Goal: Task Accomplishment & Management: Manage account settings

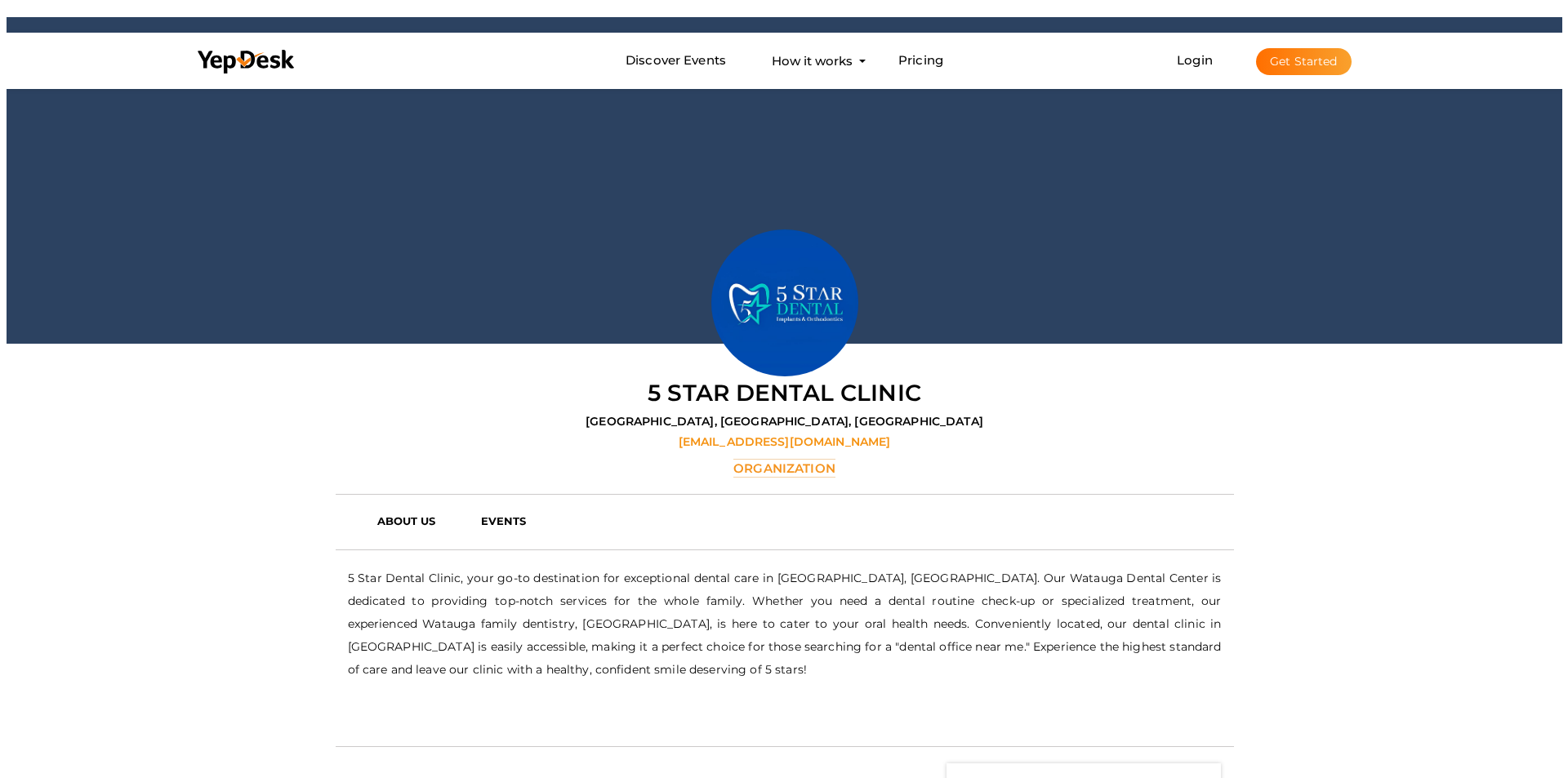
scroll to position [85, 0]
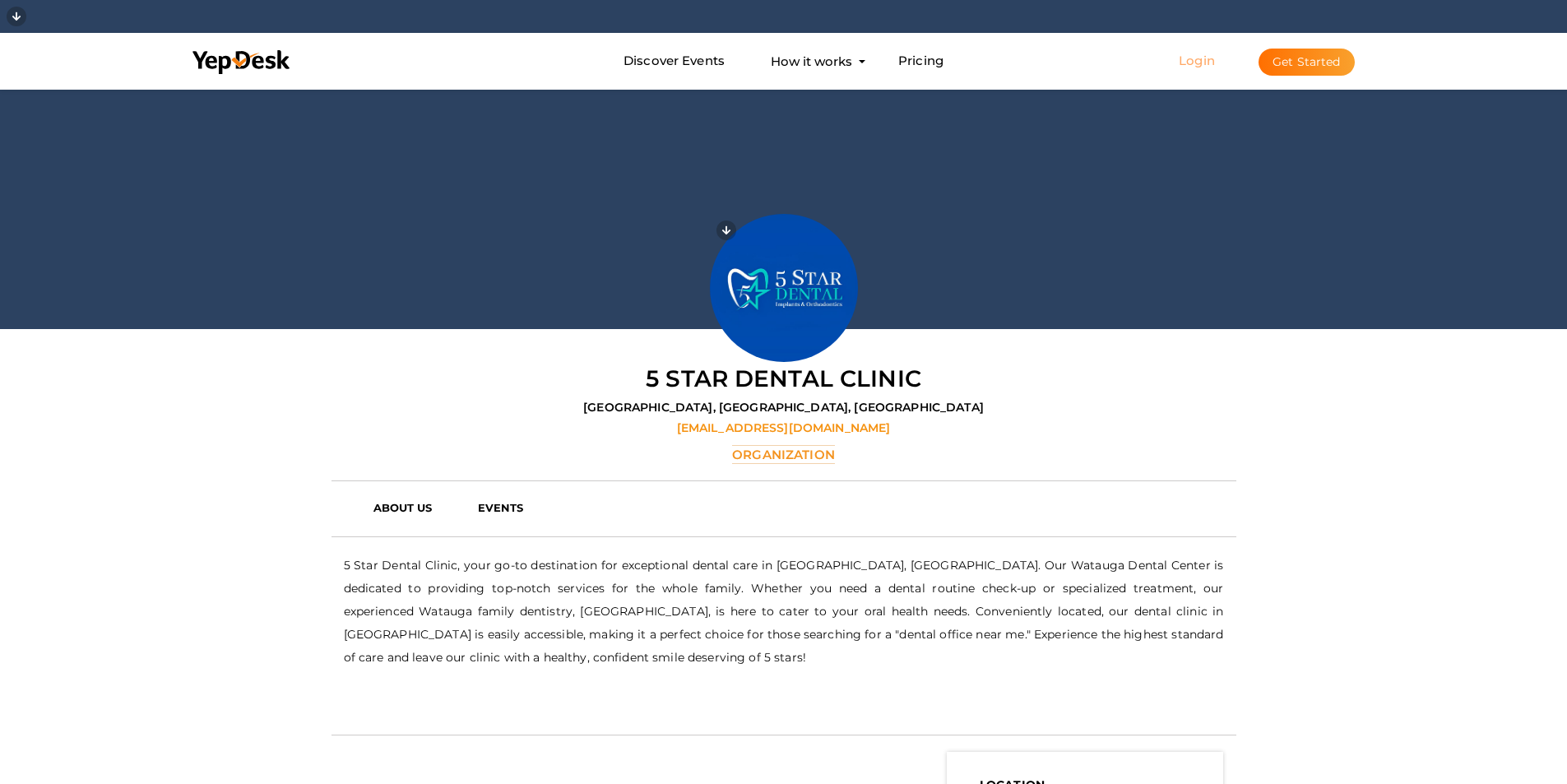
click at [1195, 55] on link "Login" at bounding box center [1197, 60] width 36 height 16
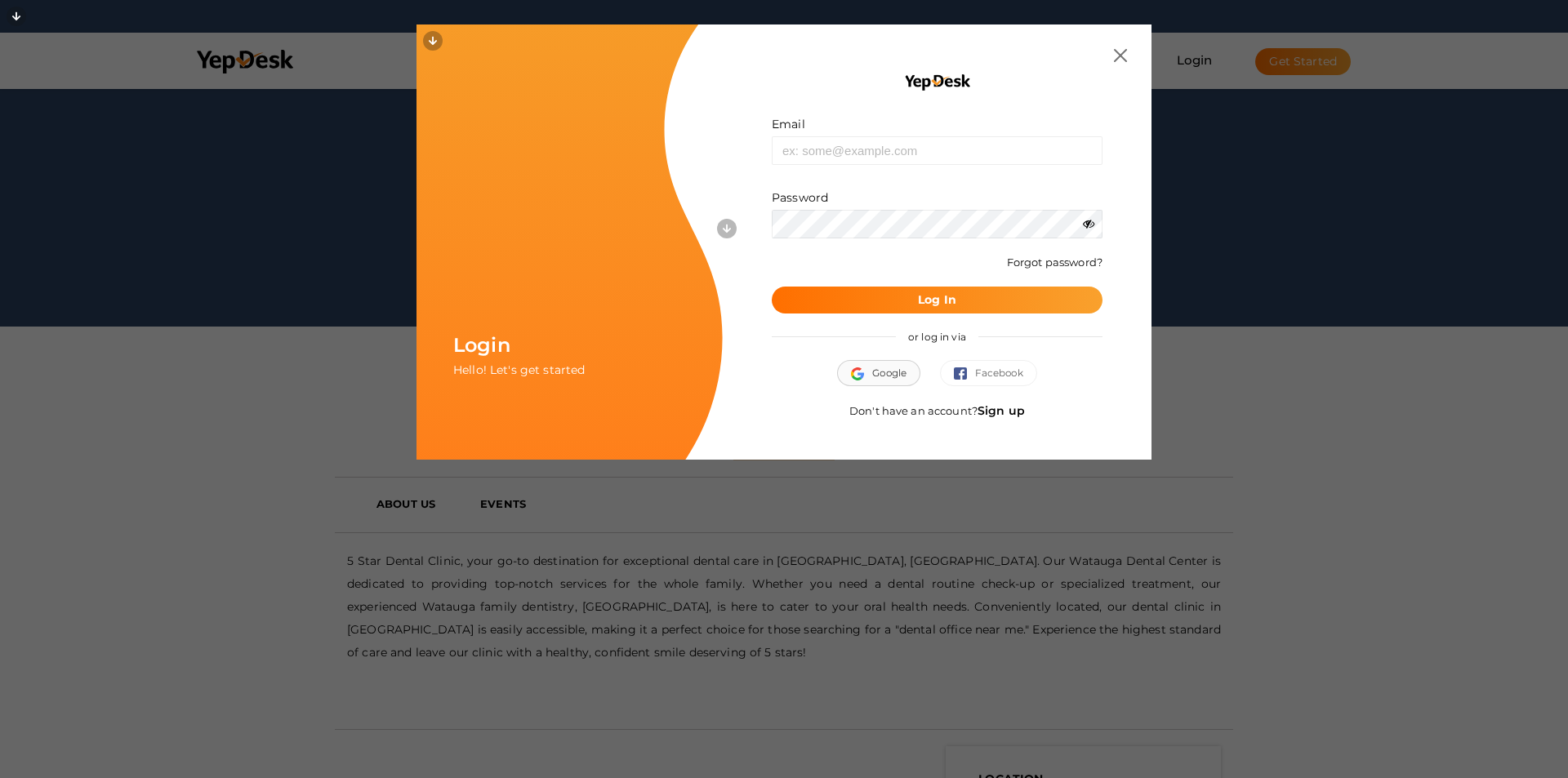
click at [857, 373] on img "button" at bounding box center [861, 374] width 21 height 13
click at [1001, 409] on link "Sign up" at bounding box center [1000, 411] width 47 height 15
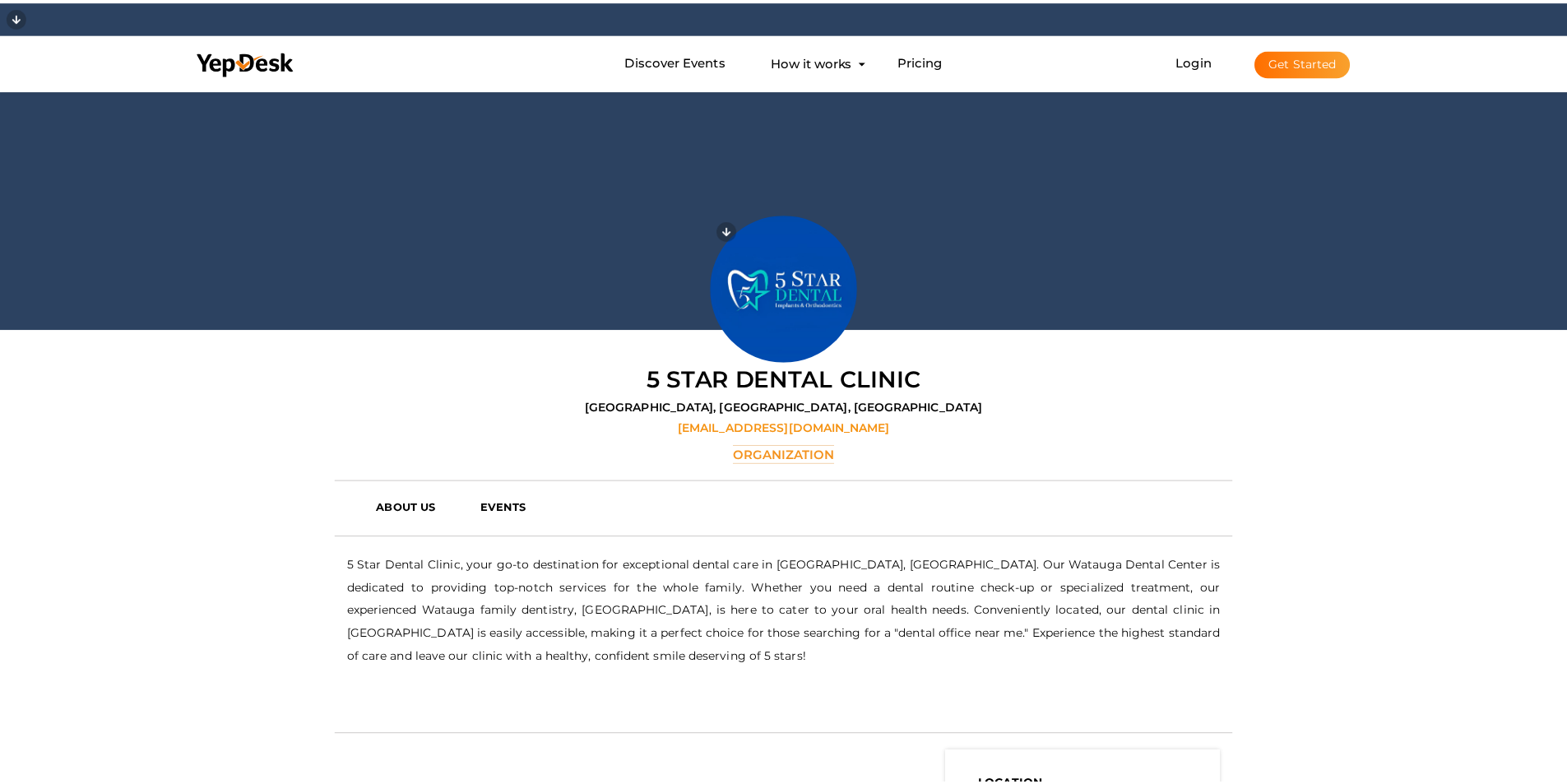
scroll to position [0, 0]
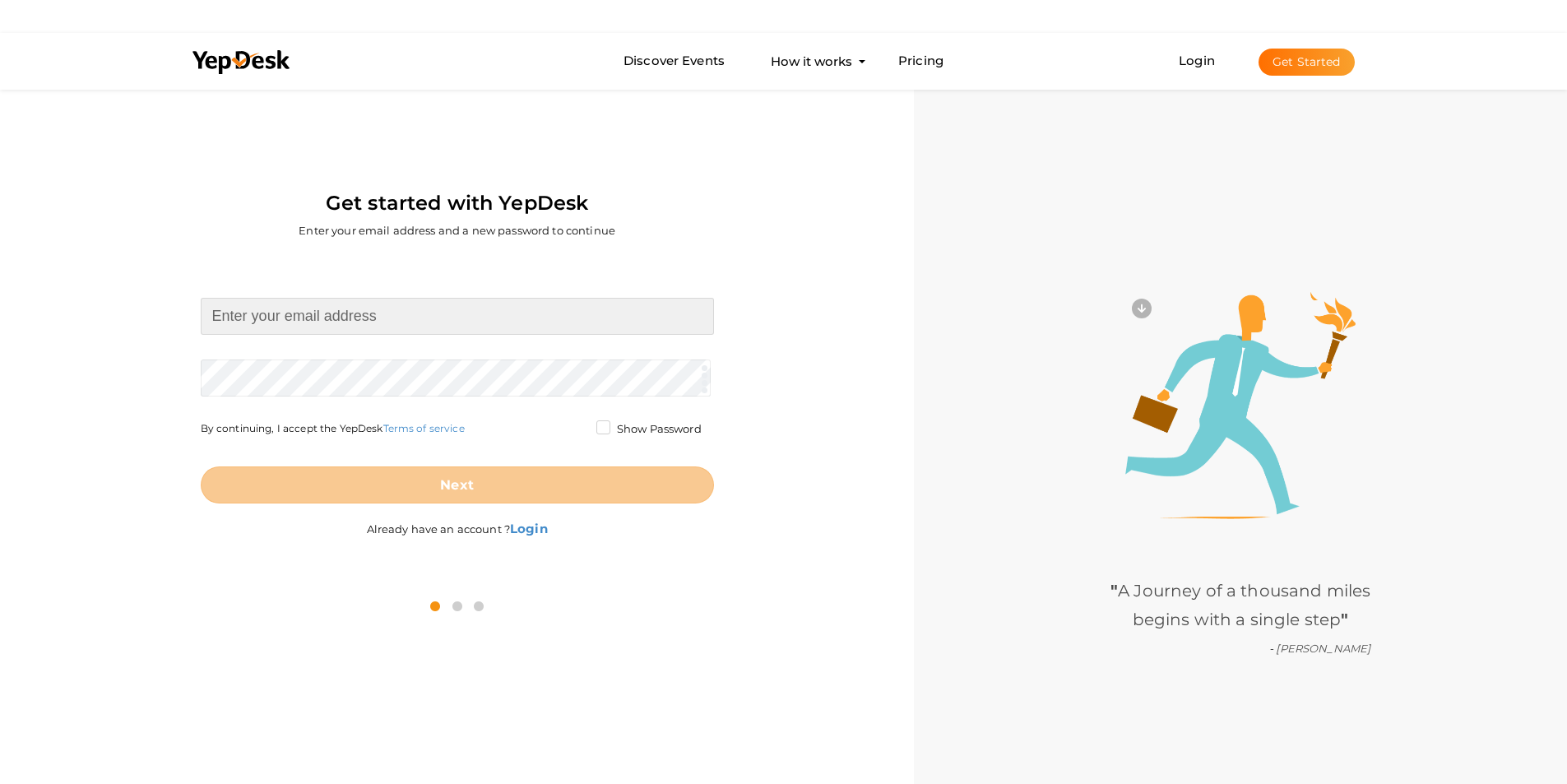
click at [340, 312] on input at bounding box center [457, 317] width 513 height 37
type input "luxuryurbaniarental@gmail.com"
click at [322, 375] on form "luxuryurbaniarental@gmail.com Required. Invalid email. Checking You already hav…" at bounding box center [457, 401] width 513 height 206
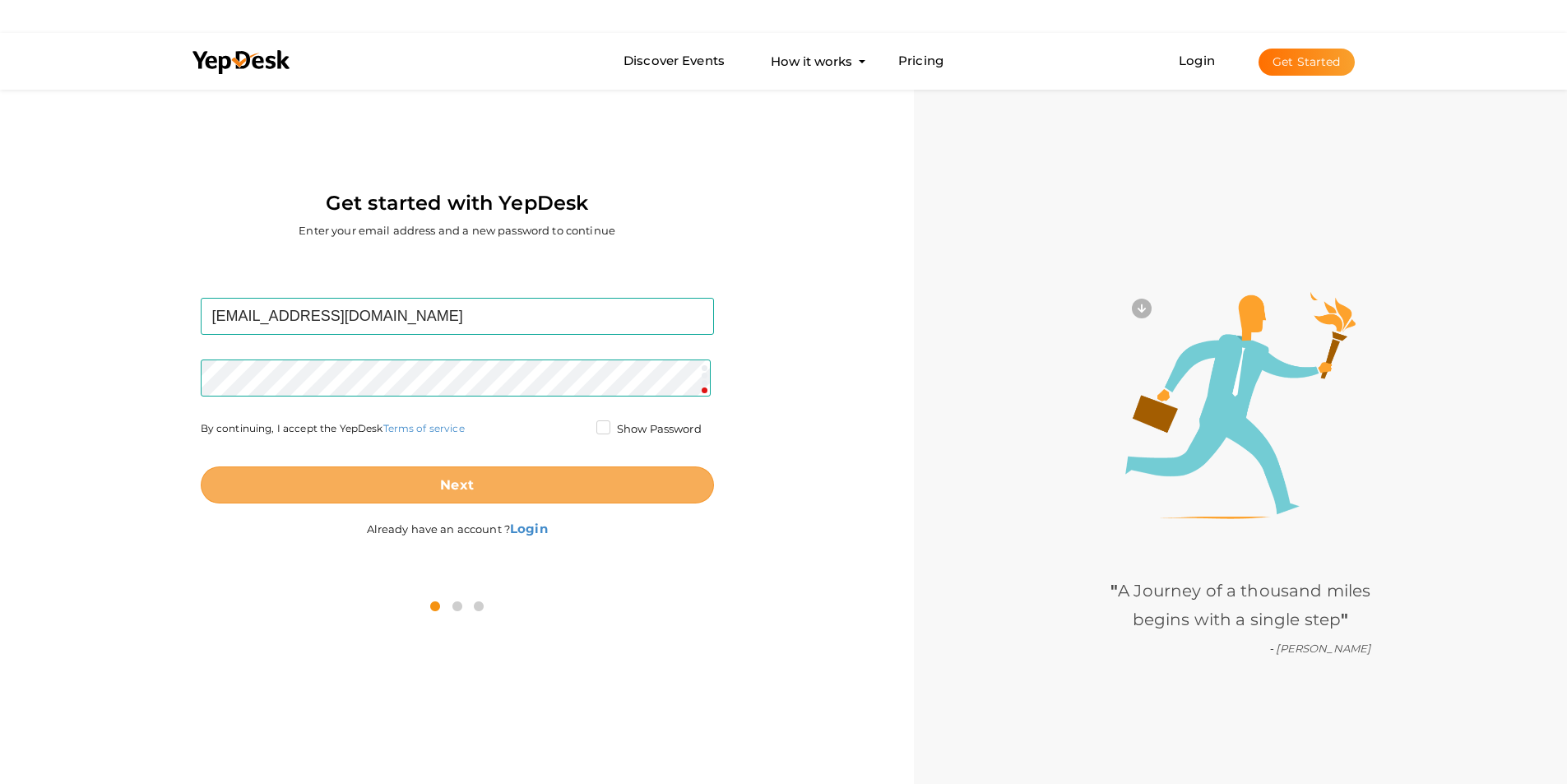
click at [496, 489] on button "Next" at bounding box center [457, 485] width 513 height 37
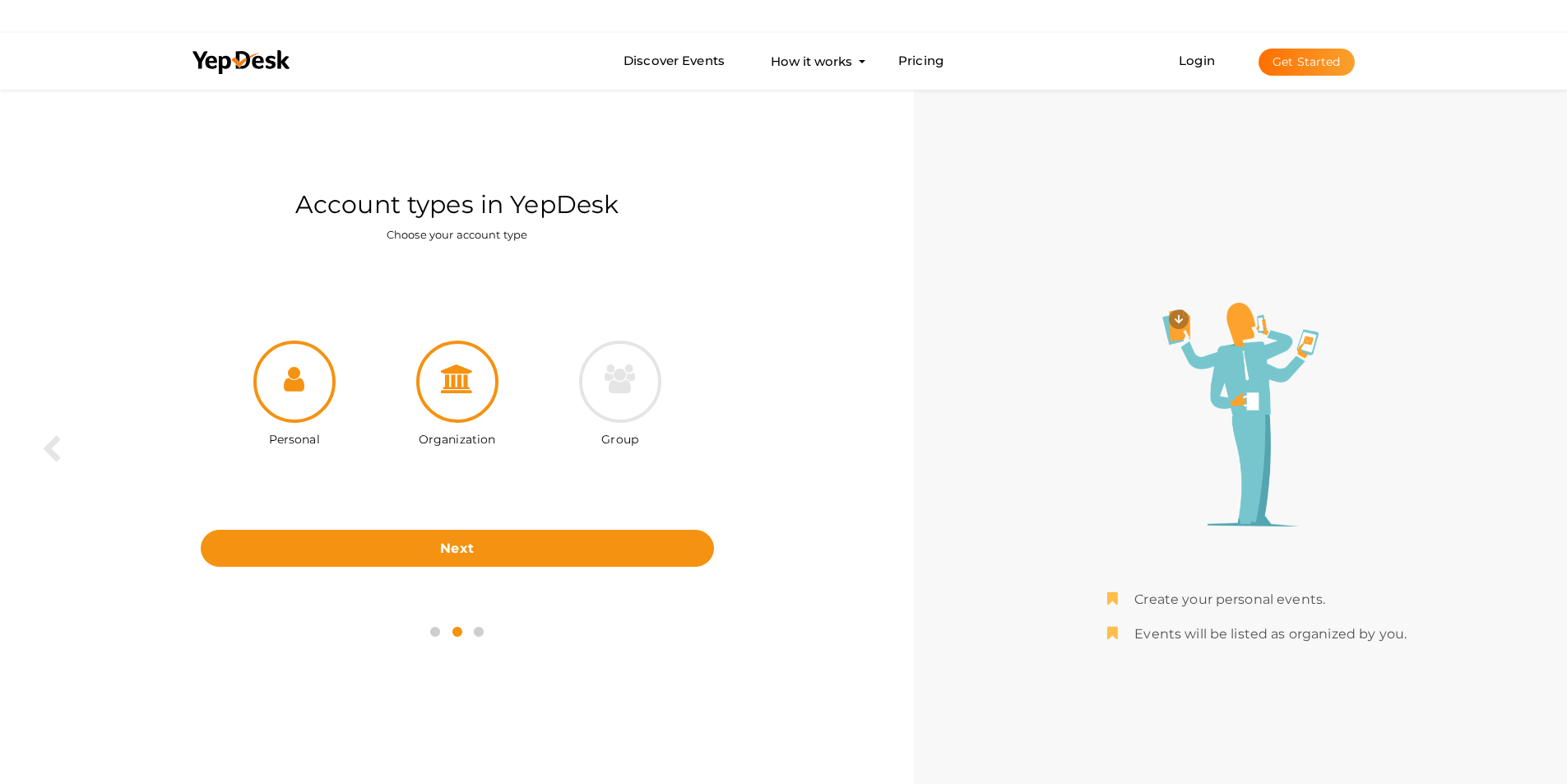
click at [457, 386] on icon at bounding box center [457, 378] width 33 height 29
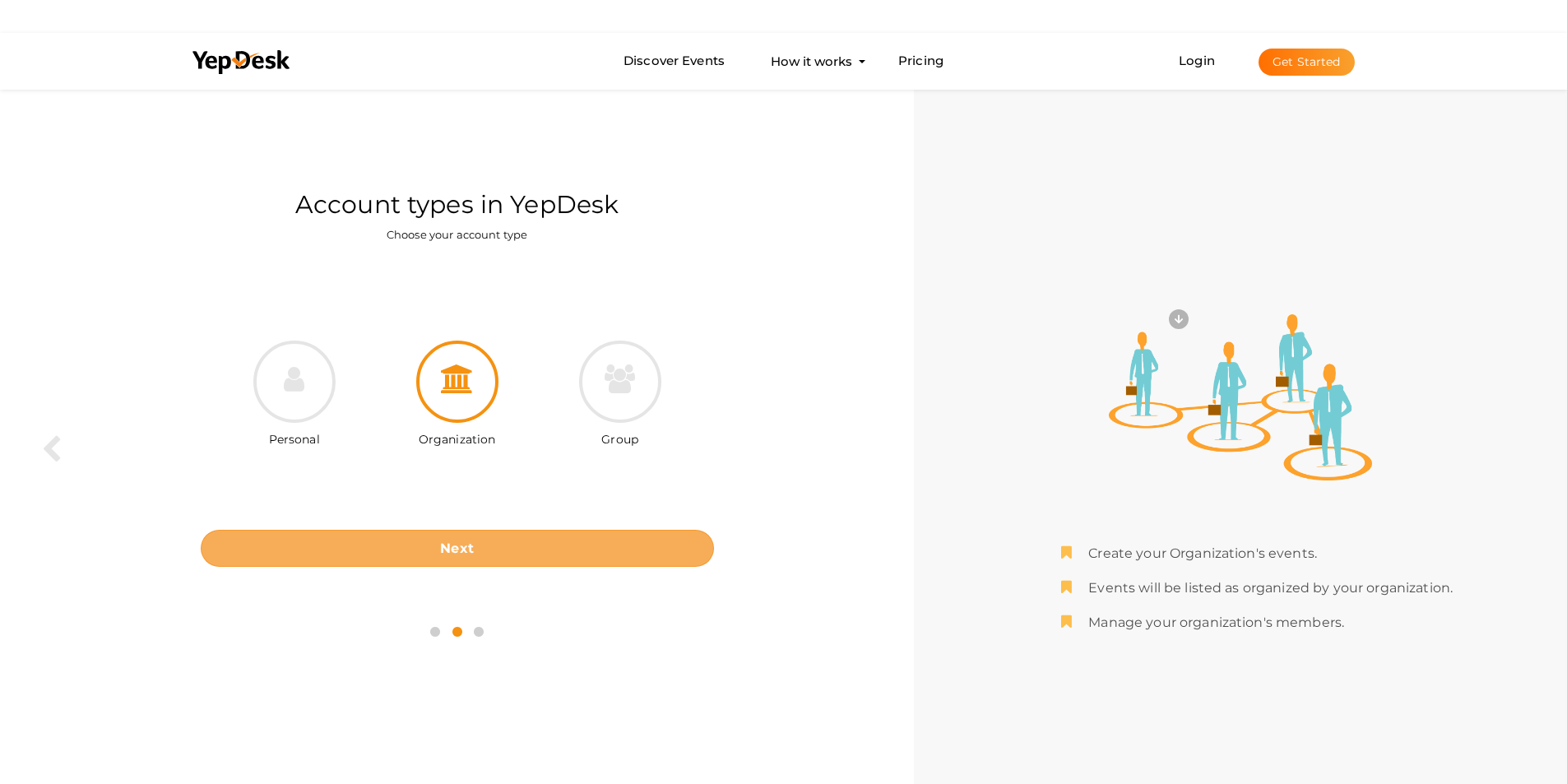
click at [457, 541] on b "Next" at bounding box center [457, 548] width 34 height 16
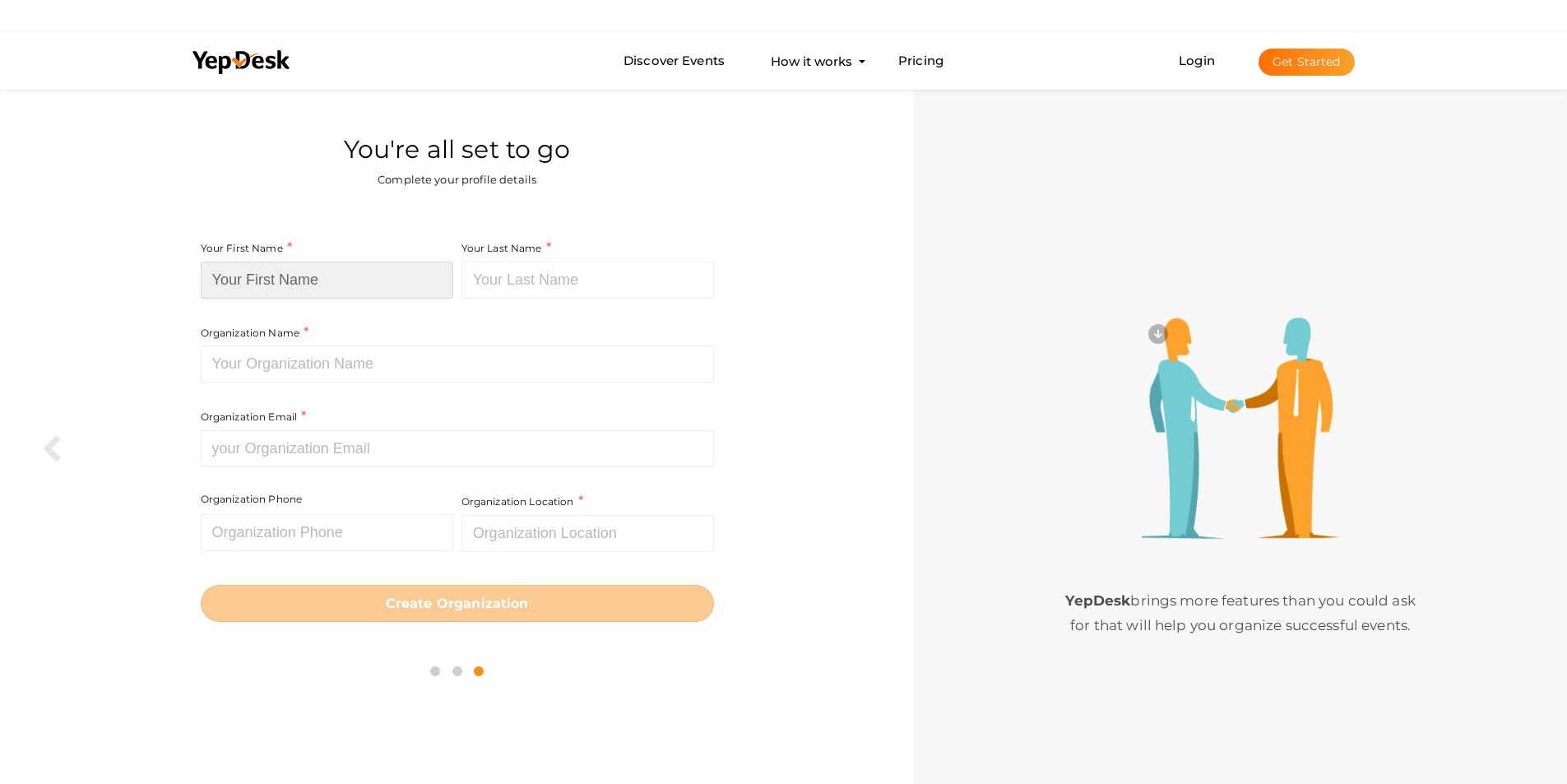
click at [318, 282] on input at bounding box center [327, 280] width 252 height 37
type input "Luxury Urbania"
type input "Rental"
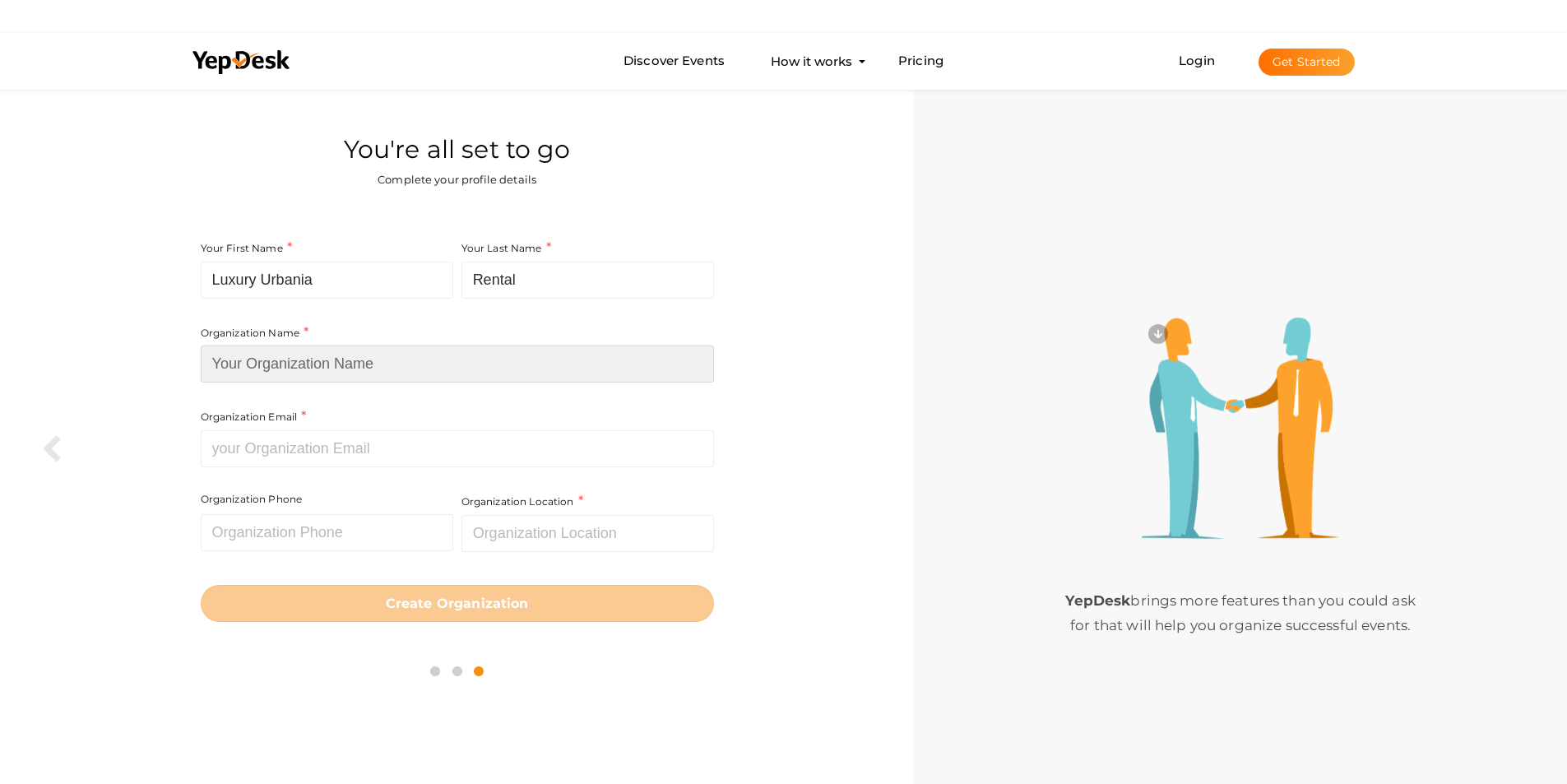
type input "Luxury Urbania Rental"
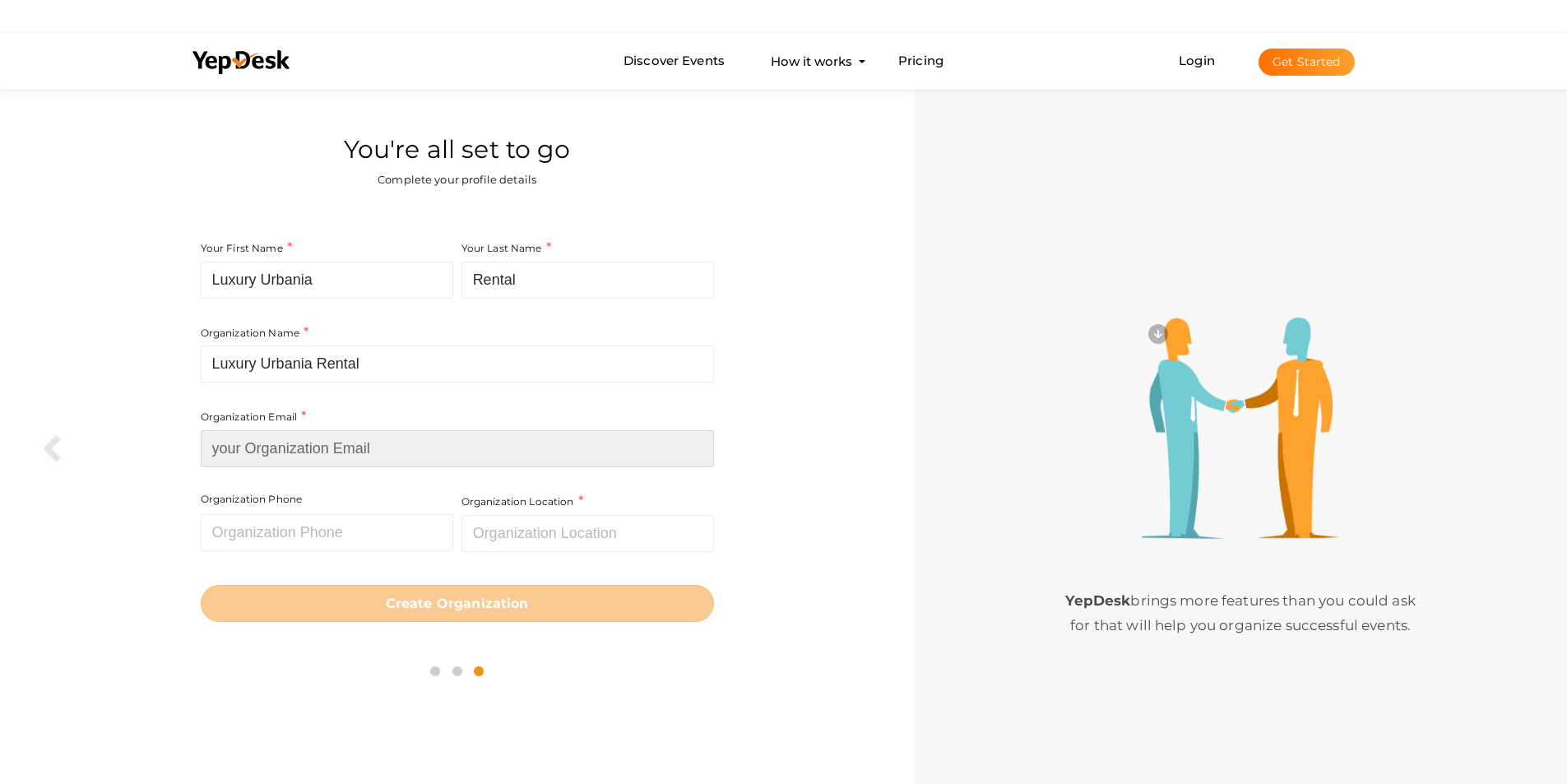
type input "[EMAIL_ADDRESS][DOMAIN_NAME]"
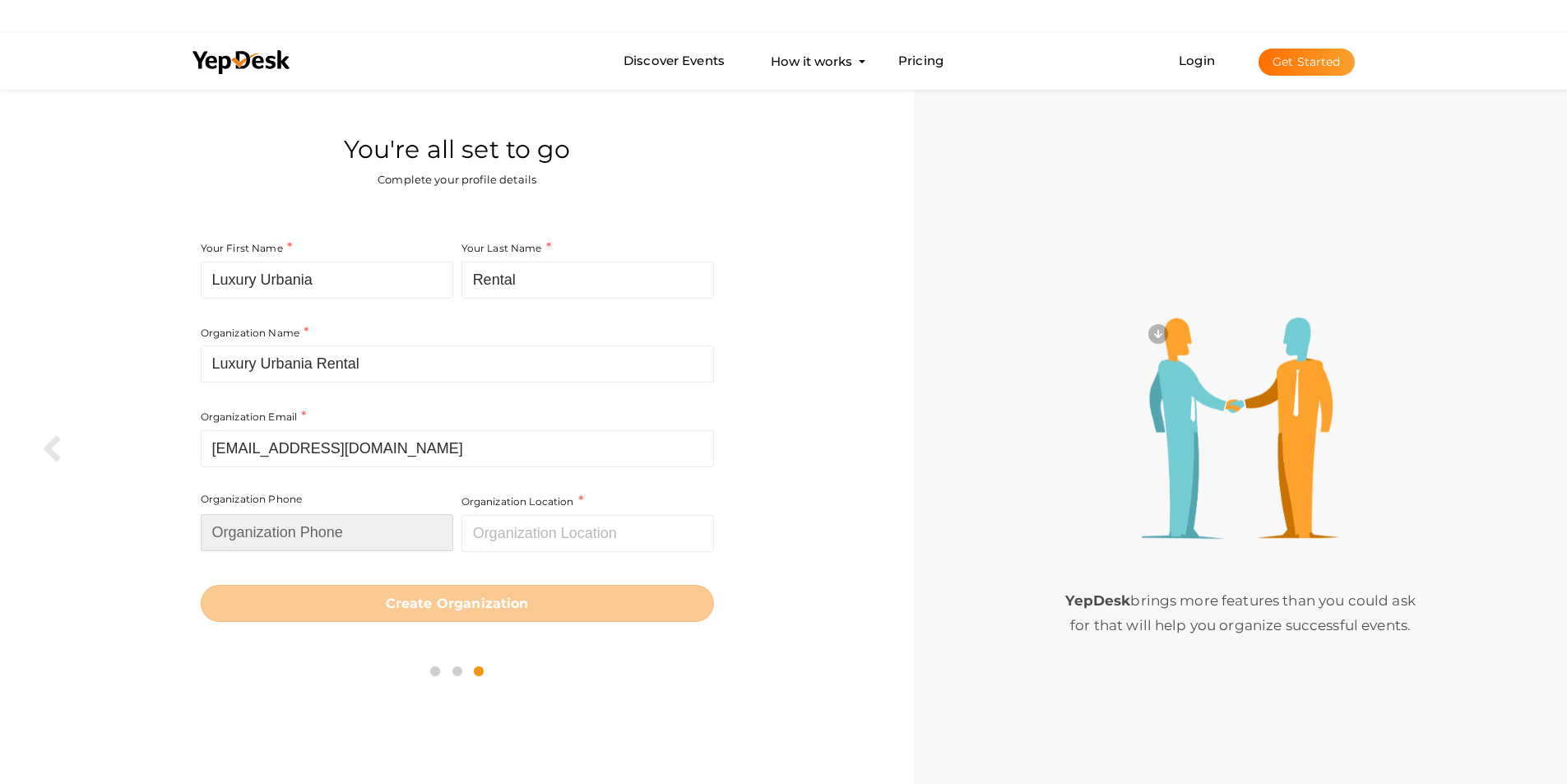
type input "09982110660"
type input "[GEOGRAPHIC_DATA]"
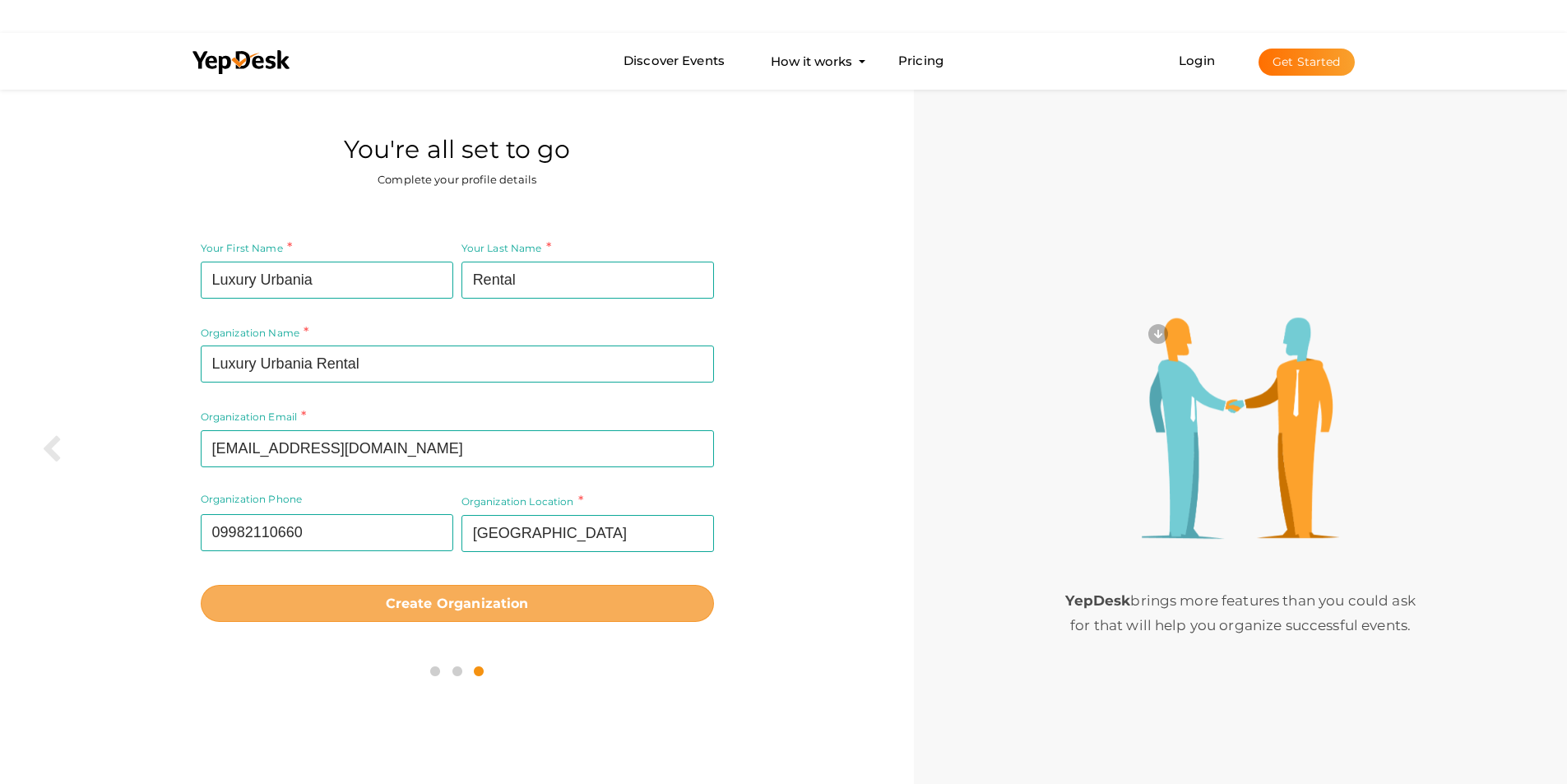
click at [445, 602] on b "Create Organization" at bounding box center [457, 603] width 143 height 16
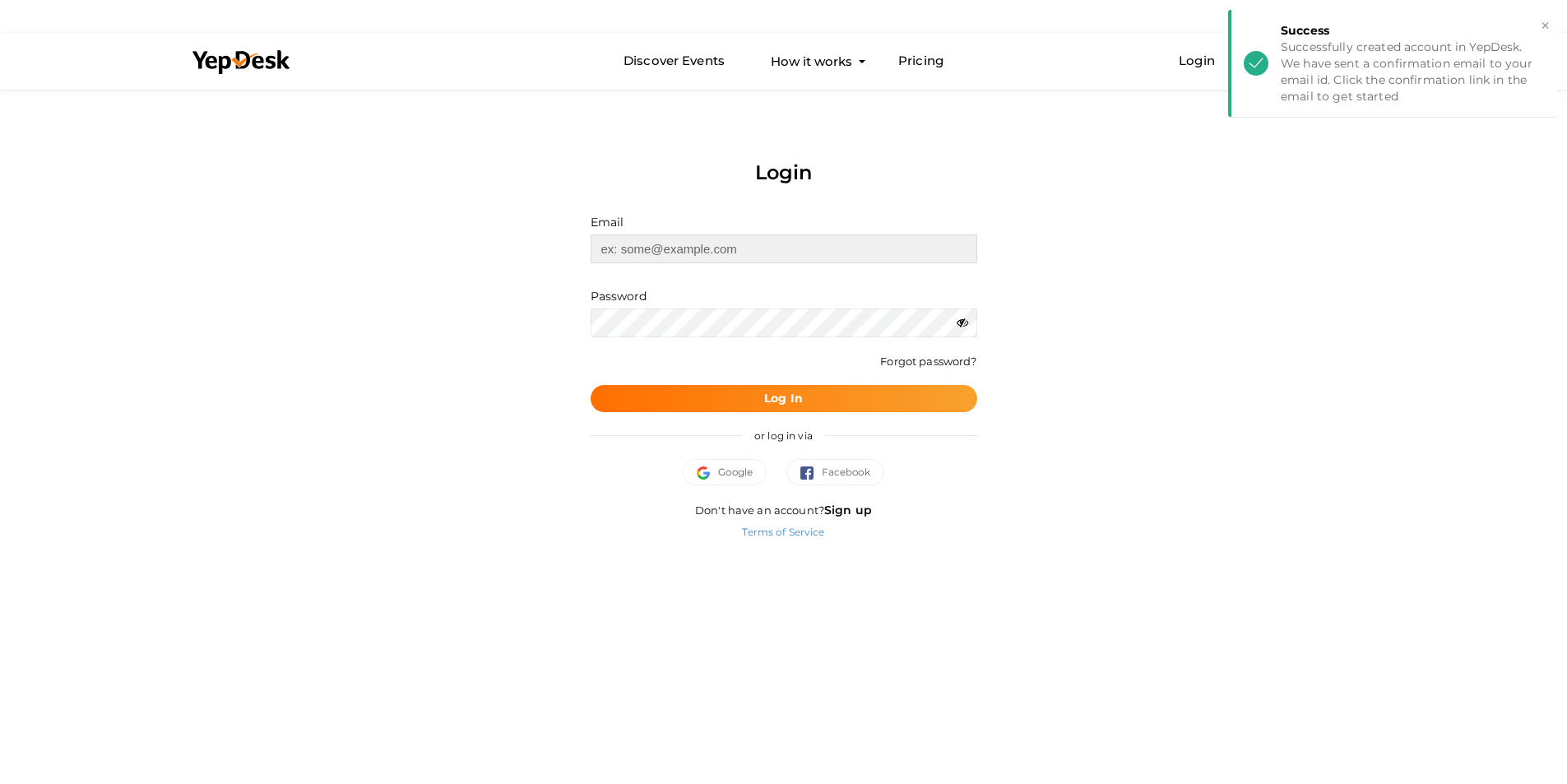
type input "[EMAIL_ADDRESS][DOMAIN_NAME]"
click at [765, 391] on b "Log In" at bounding box center [784, 398] width 38 height 15
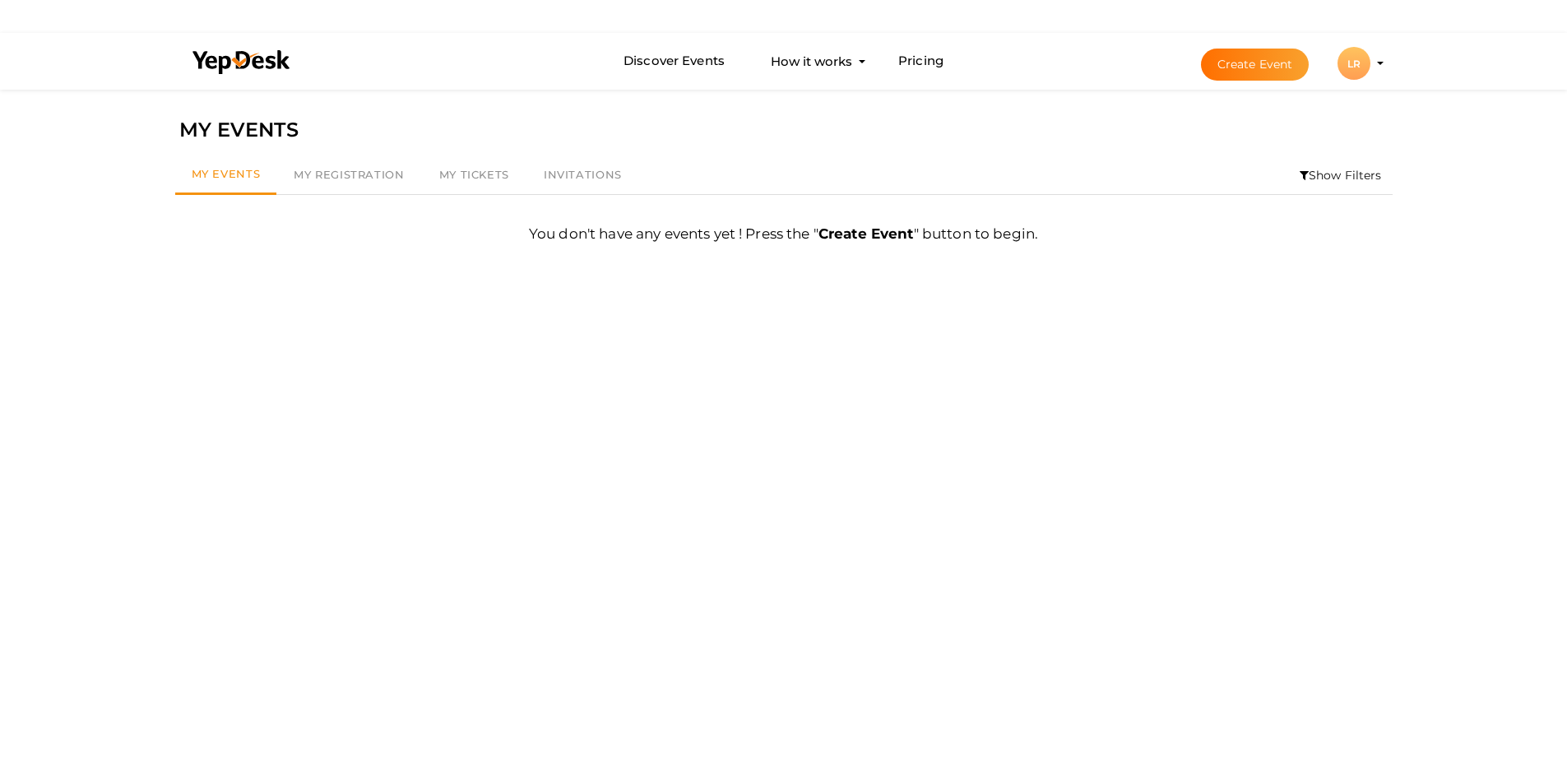
click at [1359, 66] on div "LR" at bounding box center [1354, 63] width 33 height 33
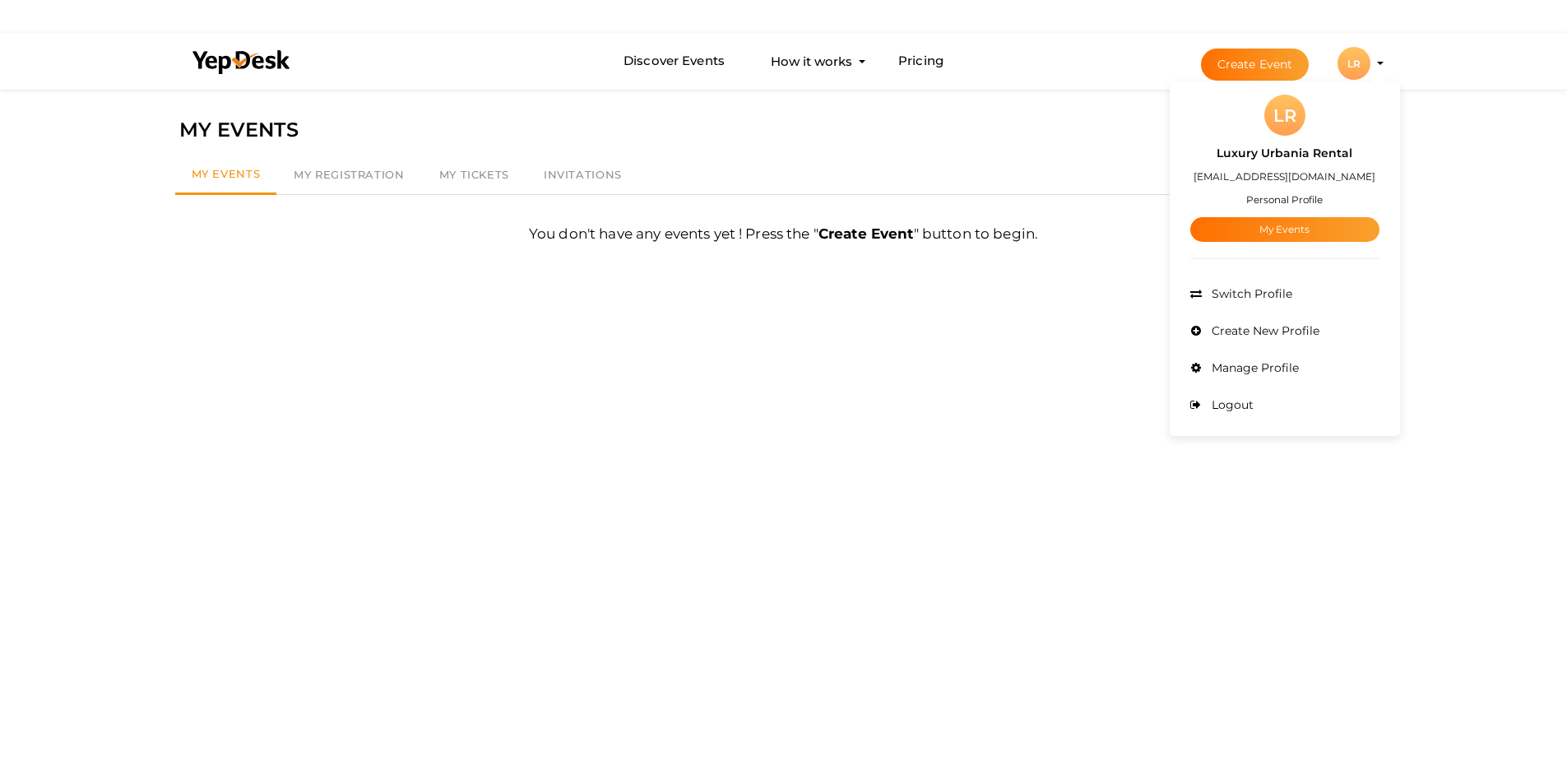
click at [1293, 114] on div "LR" at bounding box center [1286, 115] width 41 height 41
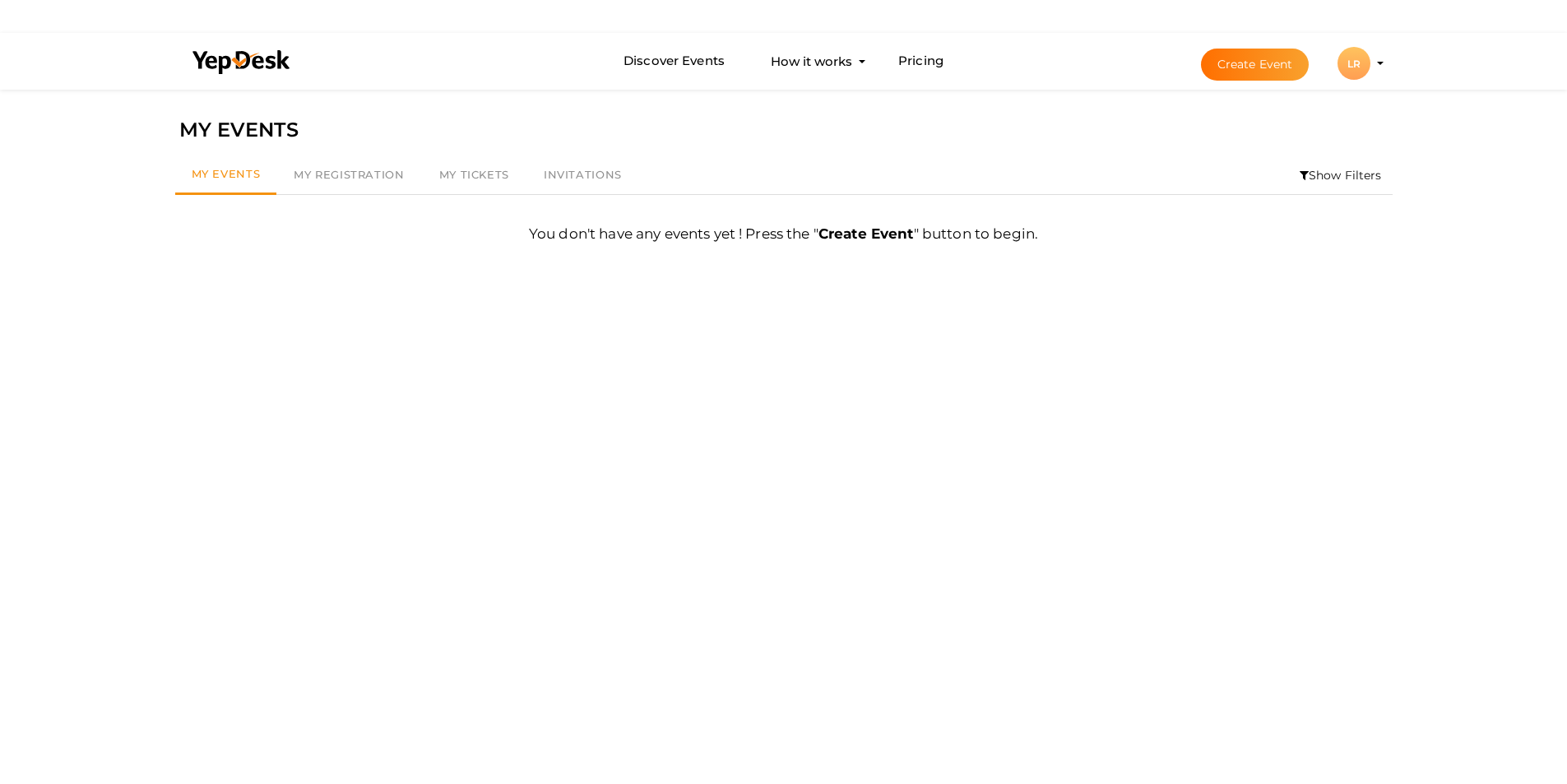
click at [1353, 54] on div "LR" at bounding box center [1354, 63] width 33 height 33
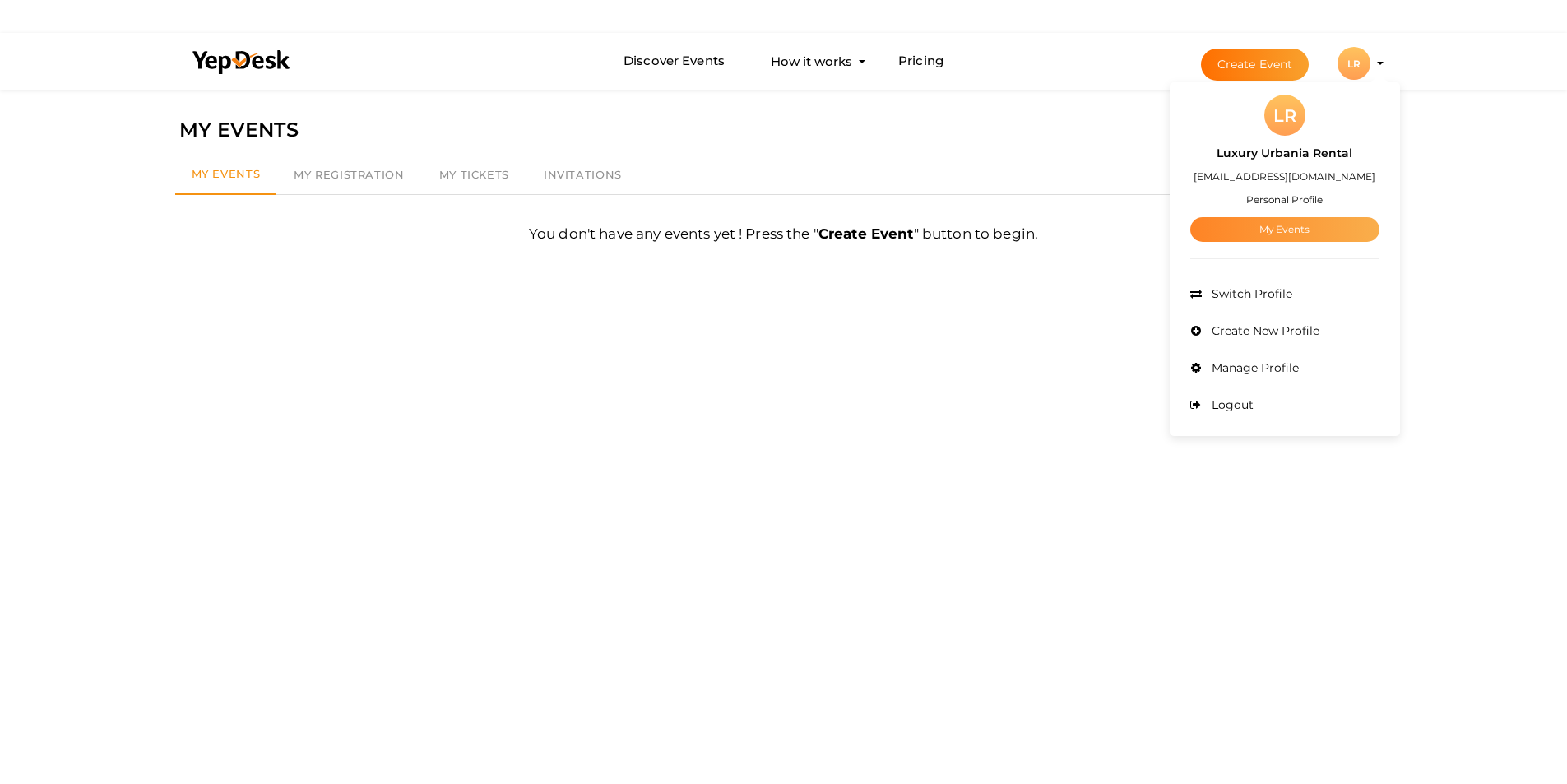
click at [1280, 229] on link "My Events" at bounding box center [1285, 229] width 189 height 24
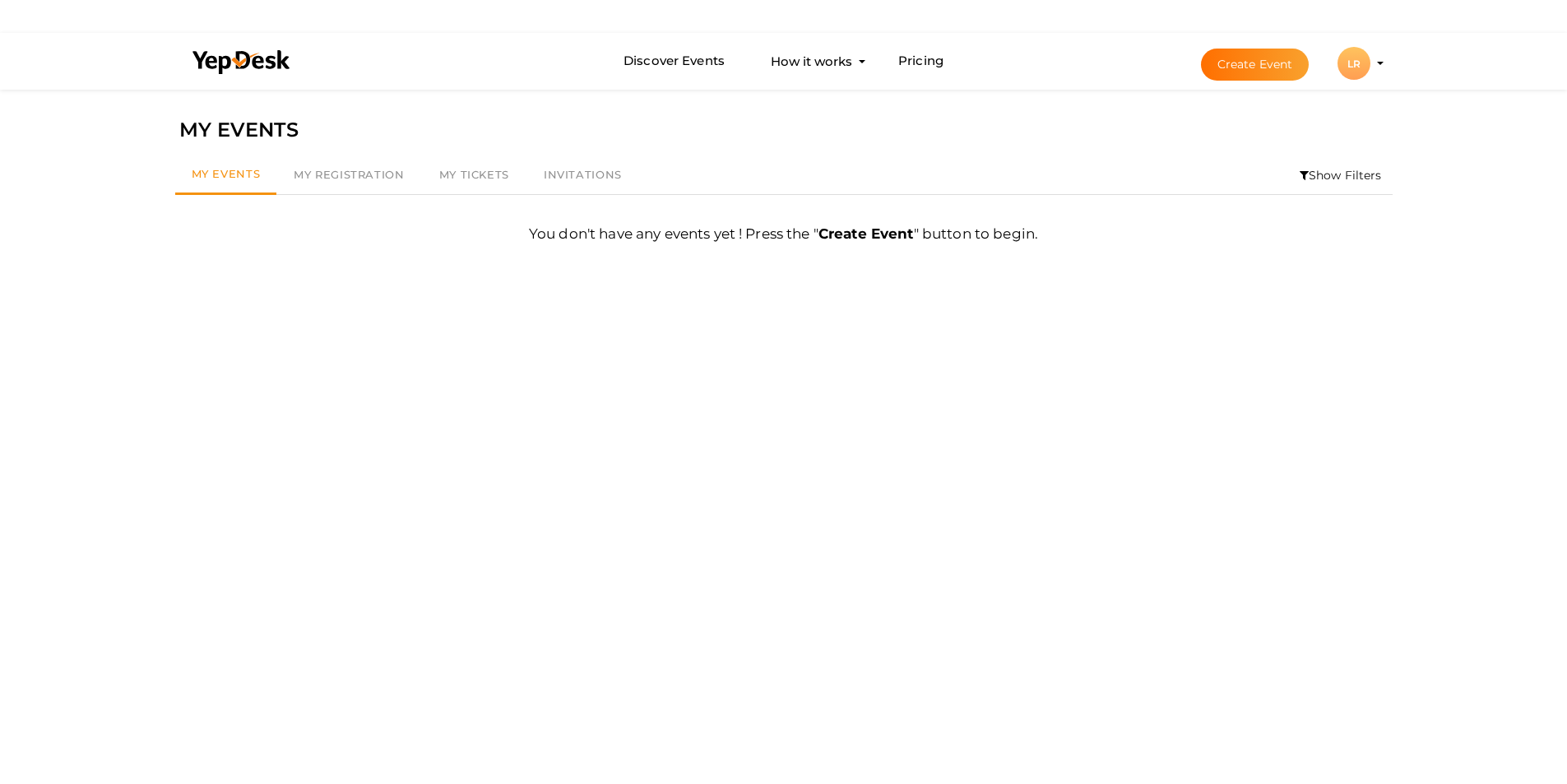
click at [1361, 58] on div "LR" at bounding box center [1354, 63] width 33 height 33
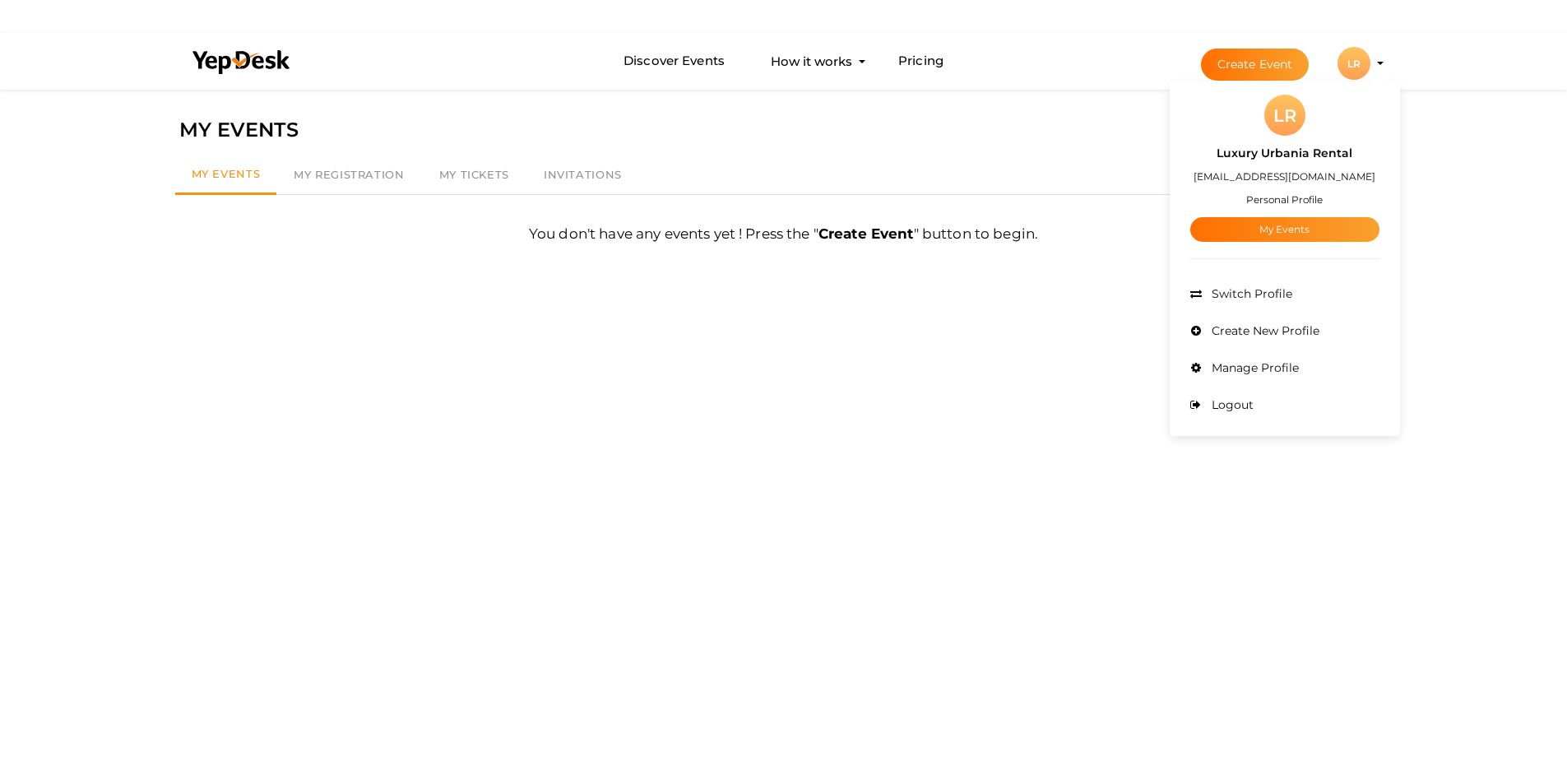
click at [1302, 169] on label "[EMAIL_ADDRESS][DOMAIN_NAME]" at bounding box center [1285, 177] width 181 height 19
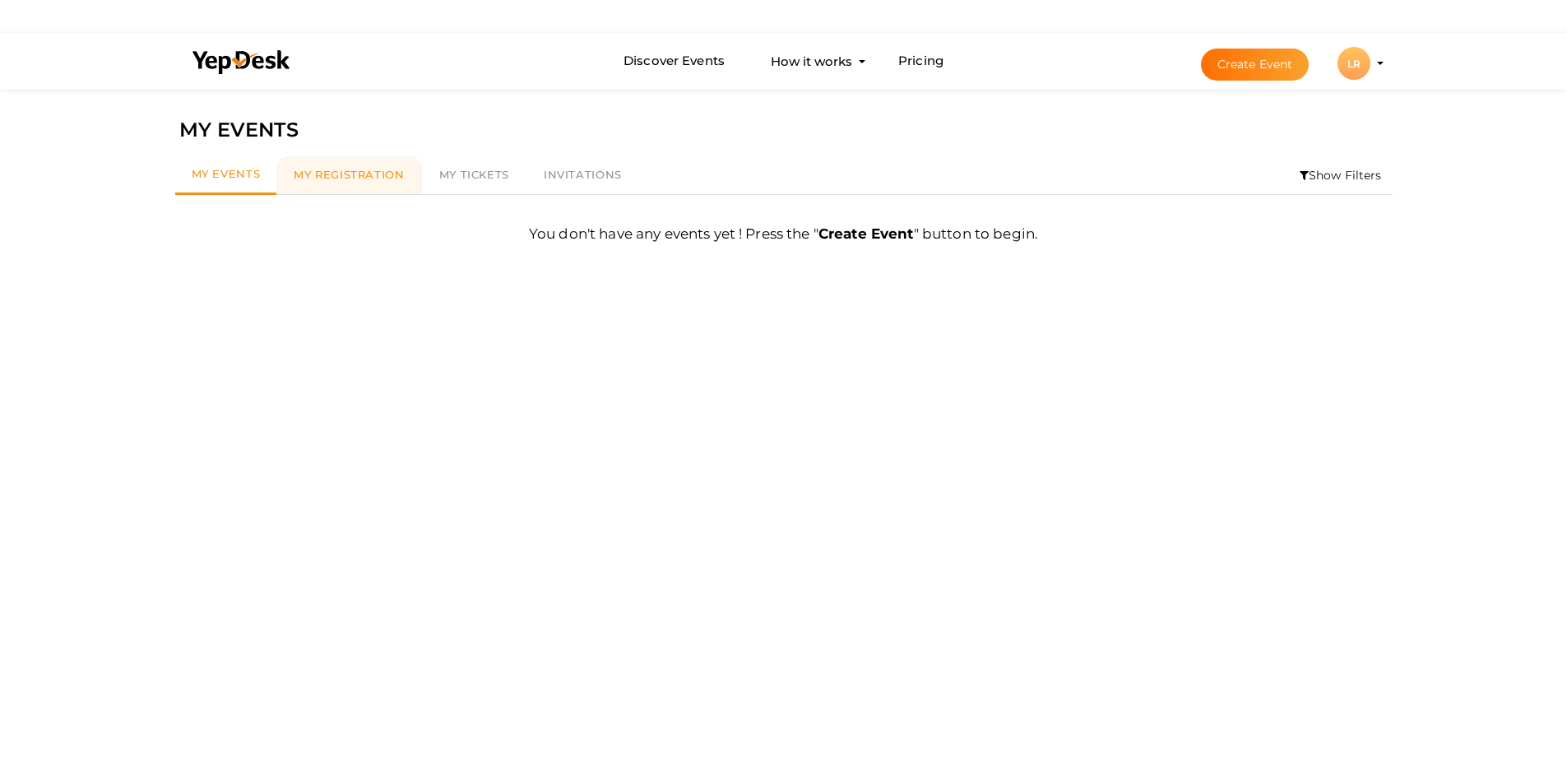
click at [315, 178] on span "My Registration" at bounding box center [349, 175] width 110 height 13
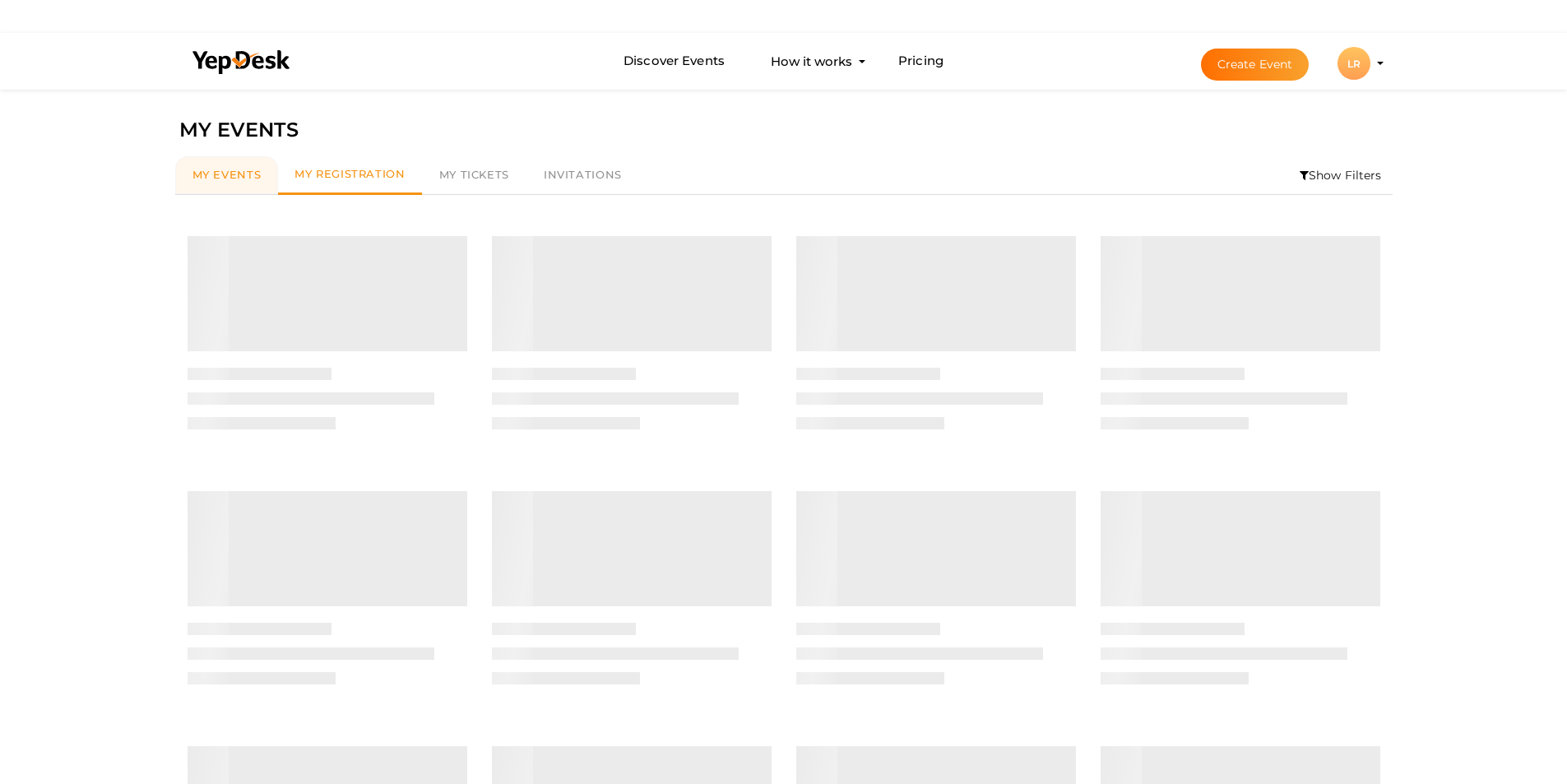
click at [240, 173] on span "My Events" at bounding box center [227, 175] width 69 height 13
click at [458, 177] on span "My Tickets" at bounding box center [474, 175] width 70 height 13
click at [575, 178] on span "Invitations" at bounding box center [583, 175] width 79 height 13
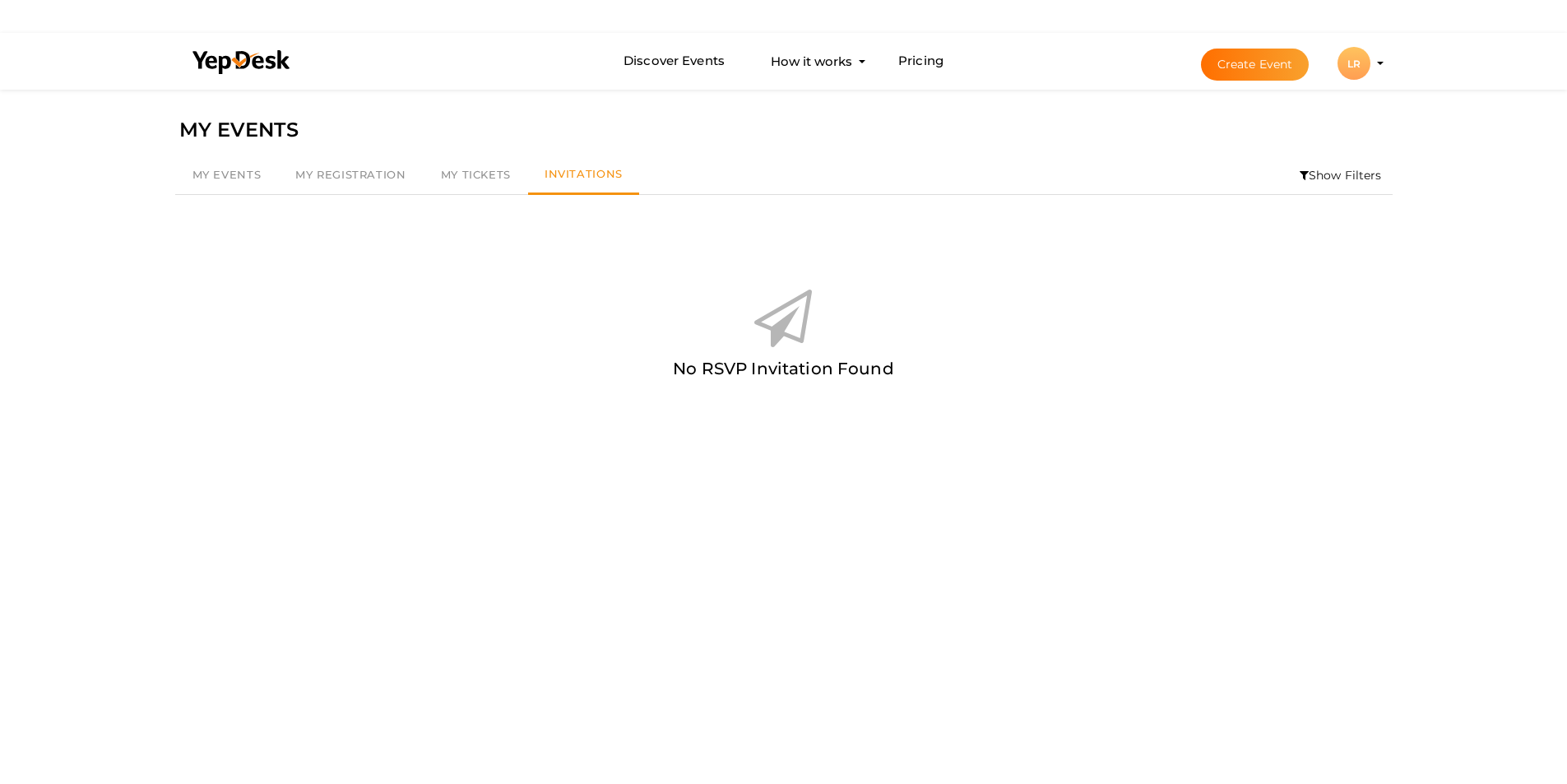
click at [1344, 71] on div "LR" at bounding box center [1354, 63] width 33 height 33
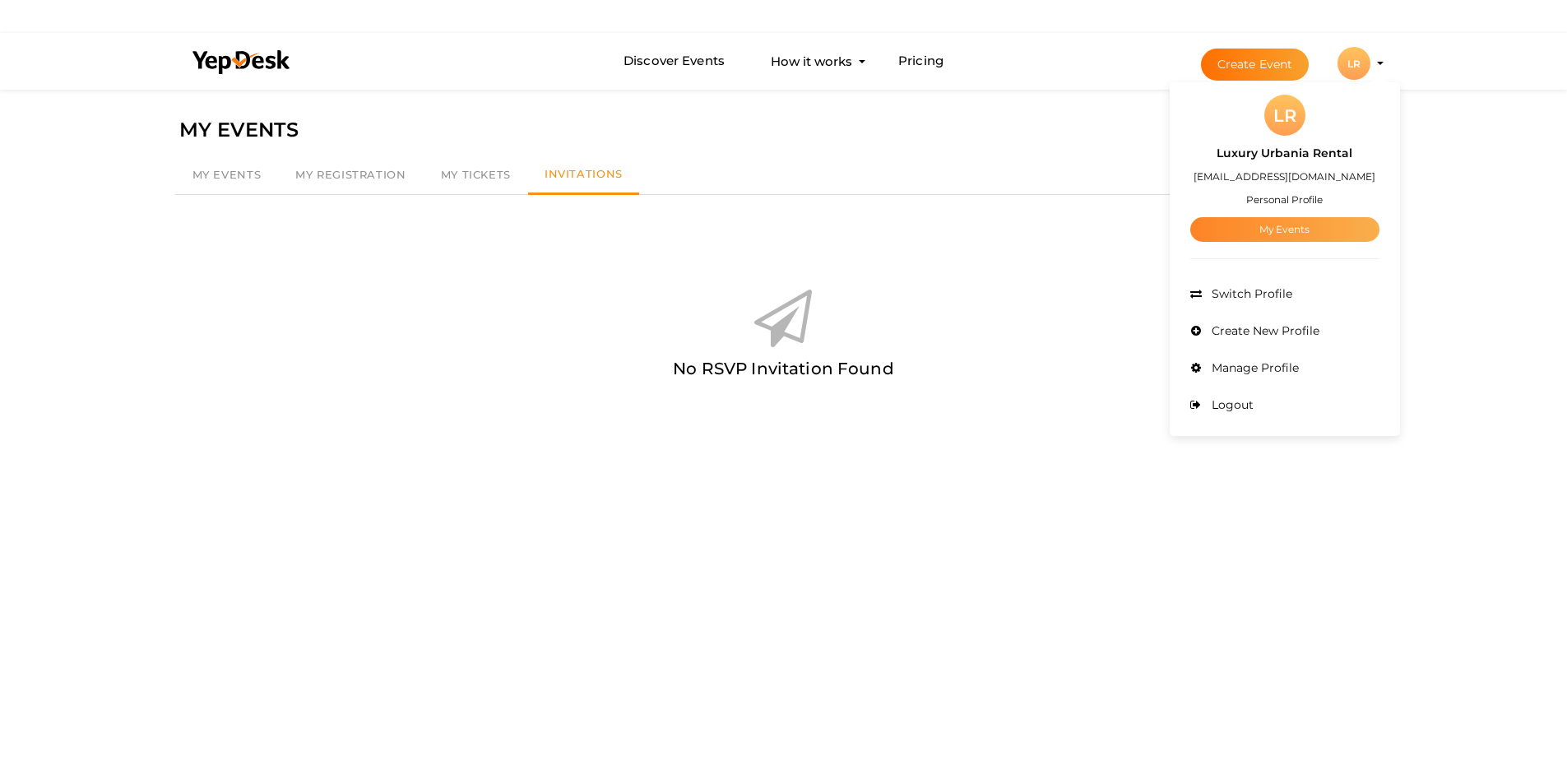
click at [1265, 231] on link "My Events" at bounding box center [1285, 229] width 189 height 24
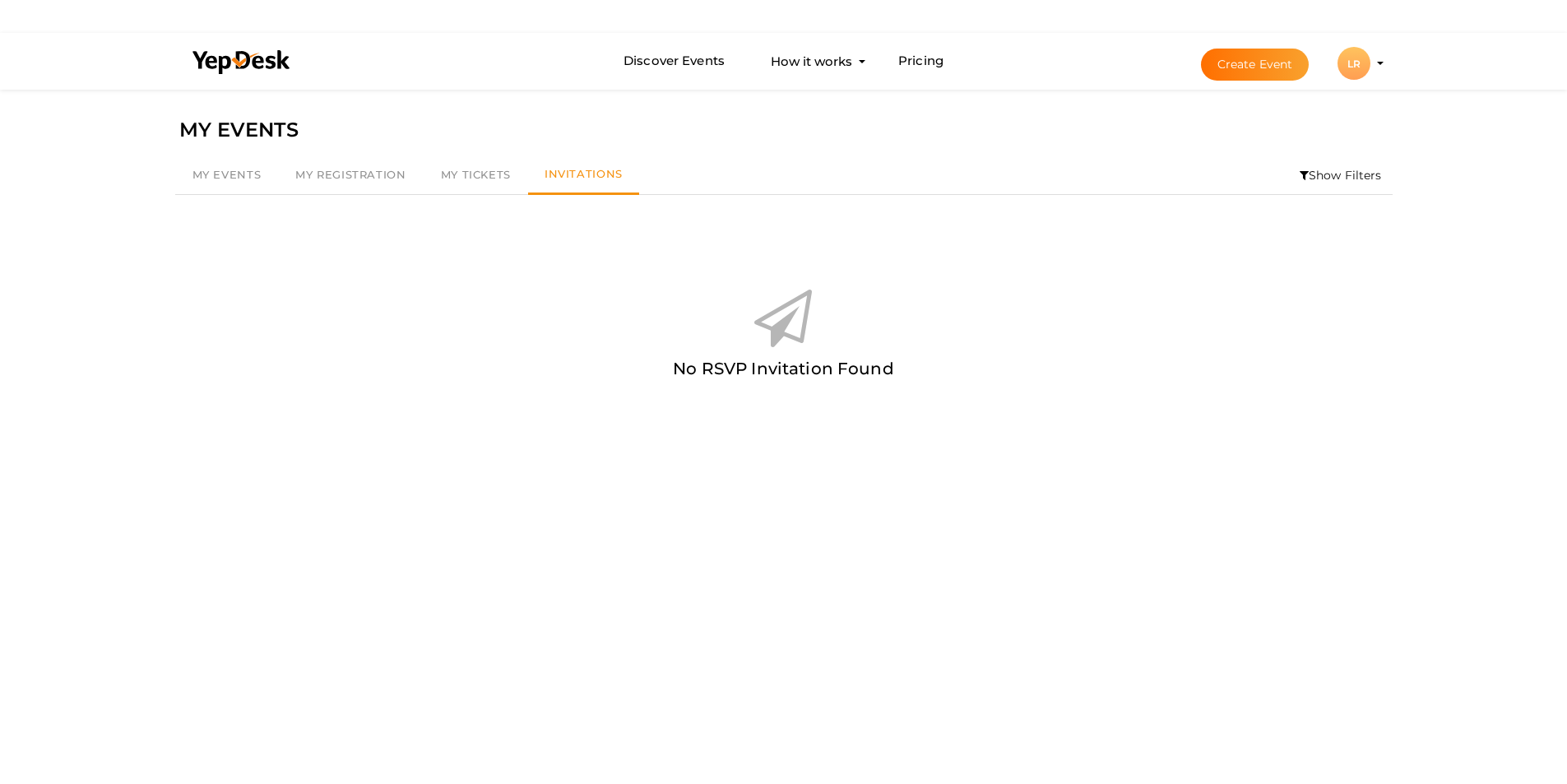
click at [1359, 70] on div "LR" at bounding box center [1354, 63] width 33 height 33
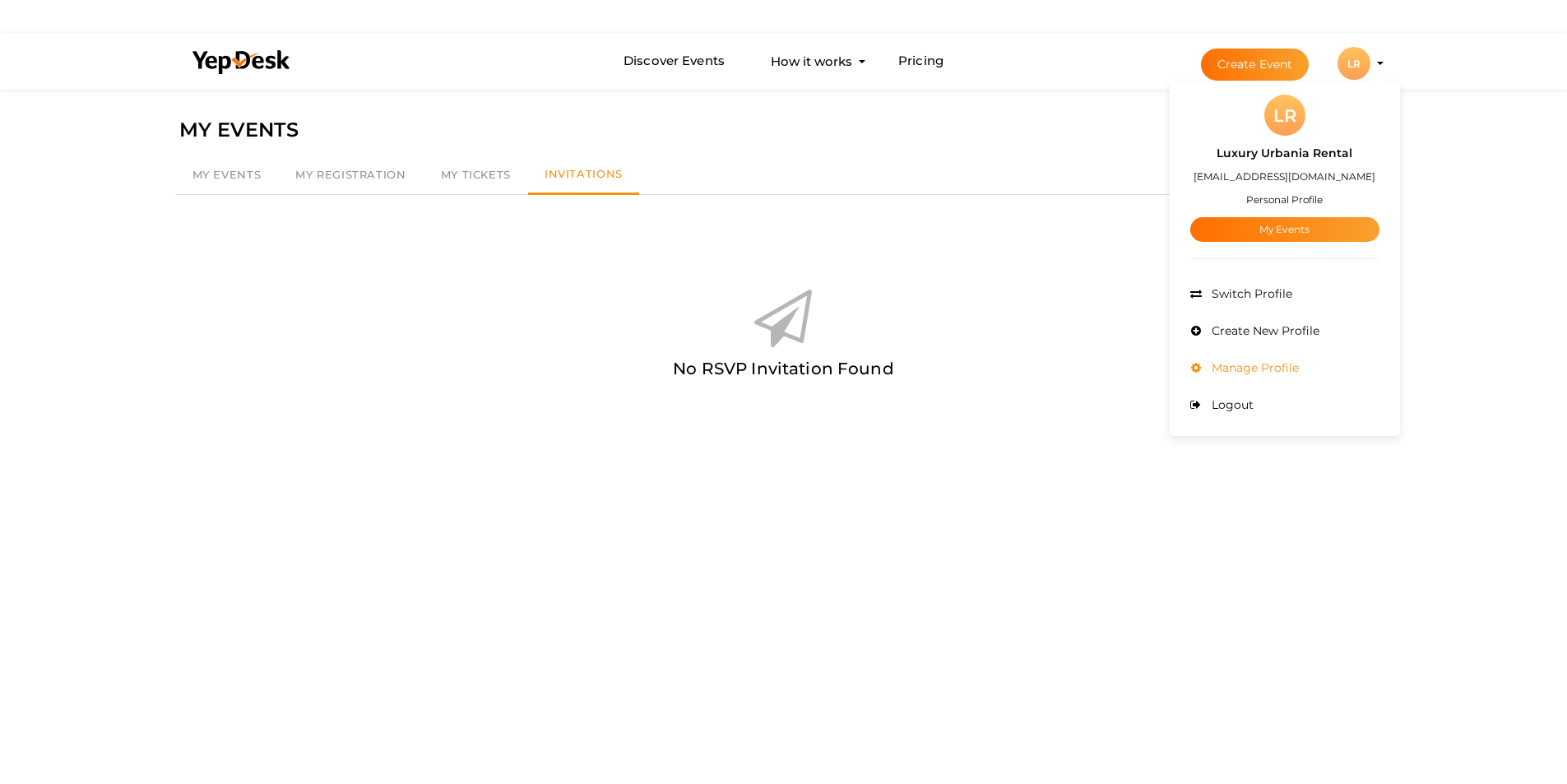
click at [1236, 363] on span "Manage Profile" at bounding box center [1254, 367] width 92 height 15
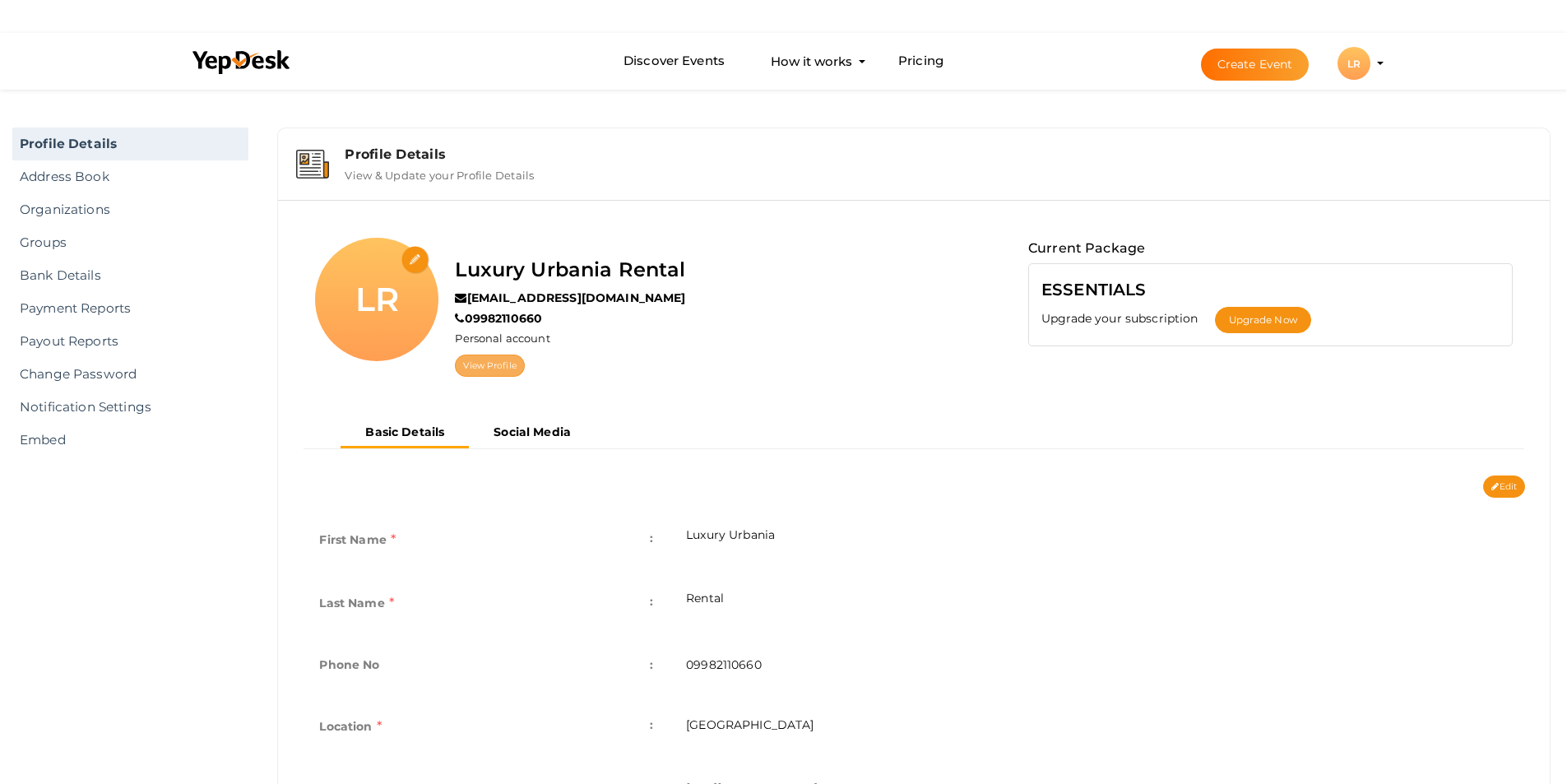
click at [498, 366] on link "View Profile" at bounding box center [490, 365] width 69 height 22
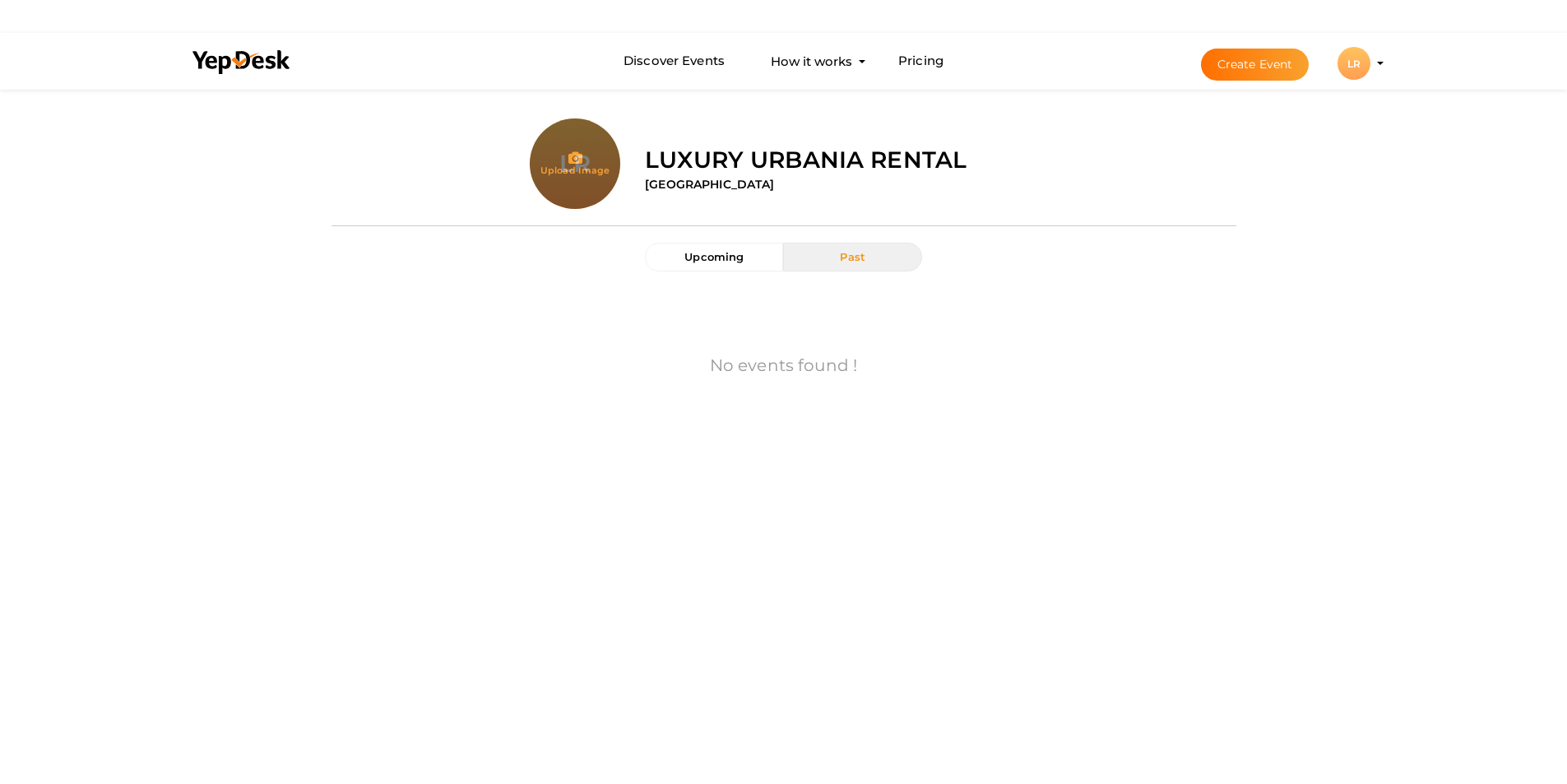
click at [567, 166] on input "file" at bounding box center [575, 196] width 91 height 91
type input "C:\fakepath\logo.png"
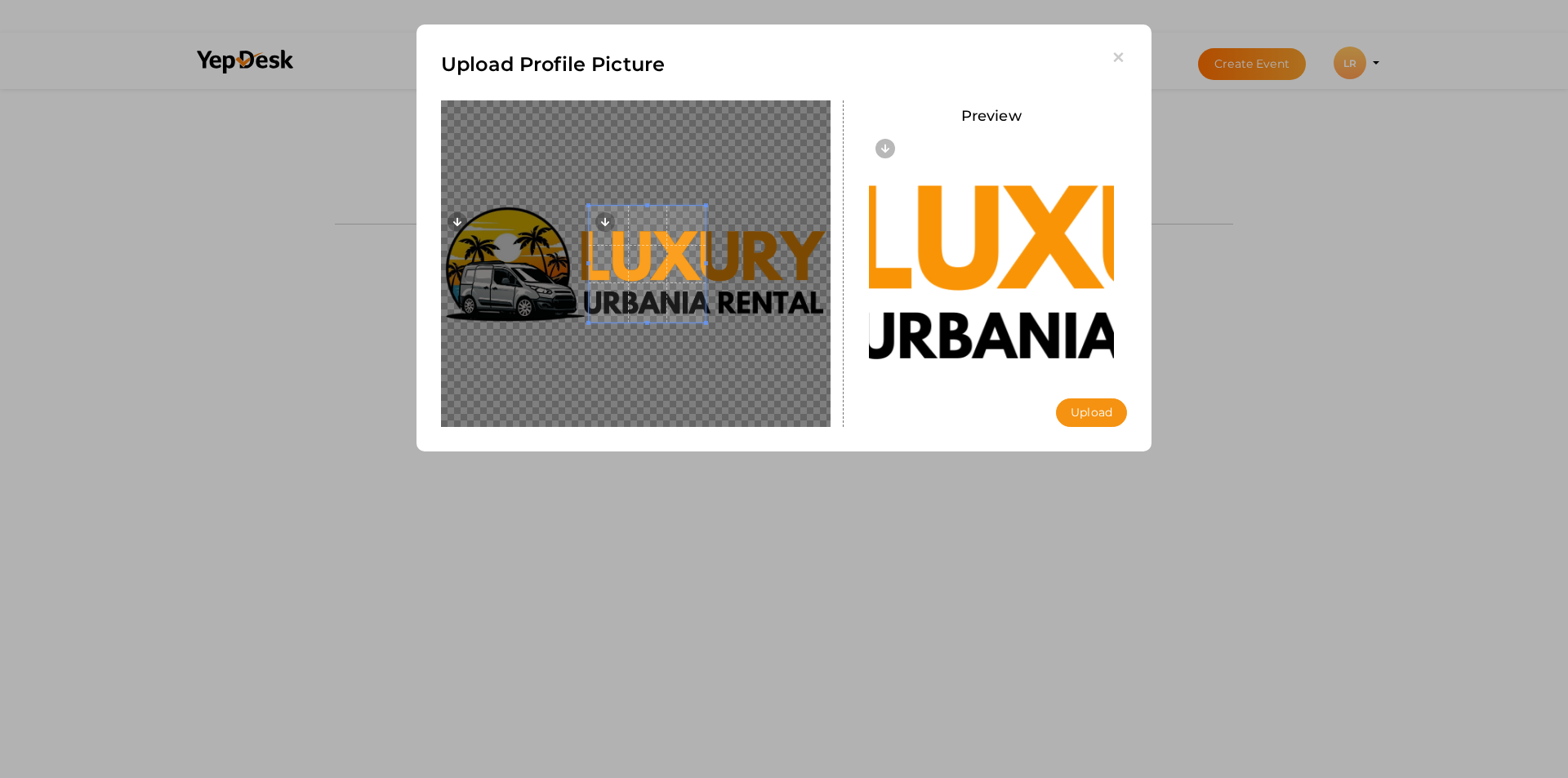
drag, startPoint x: 708, startPoint y: 265, endPoint x: 890, endPoint y: 278, distance: 182.5
click at [890, 100] on div "Preview Upload Uploading..." at bounding box center [784, 100] width 711 height 0
drag, startPoint x: 708, startPoint y: 206, endPoint x: 808, endPoint y: 165, distance: 108.1
click at [808, 167] on div at bounding box center [636, 263] width 390 height 326
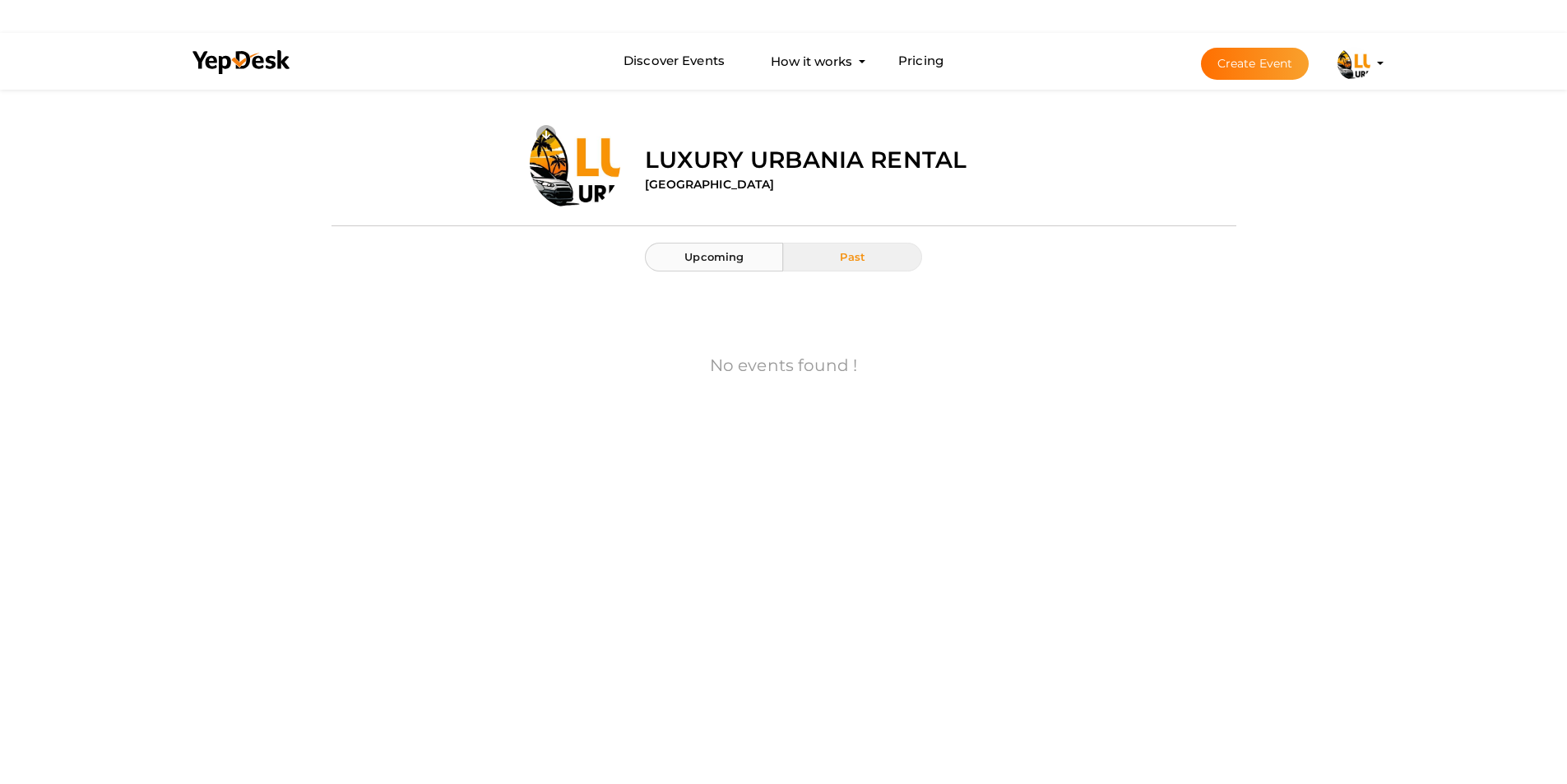
click at [708, 257] on span "Upcoming" at bounding box center [713, 257] width 59 height 13
click at [837, 245] on button "Past" at bounding box center [853, 257] width 138 height 29
click at [1378, 68] on li "Create Event Luxury Urbania Rental [EMAIL_ADDRESS][DOMAIN_NAME] Personal Profil…" at bounding box center [1278, 63] width 220 height 59
click at [1382, 59] on li "Create Event Luxury Urbania Rental [EMAIL_ADDRESS][DOMAIN_NAME] Personal Profil…" at bounding box center [1278, 63] width 220 height 59
click at [1347, 72] on img at bounding box center [1354, 63] width 33 height 33
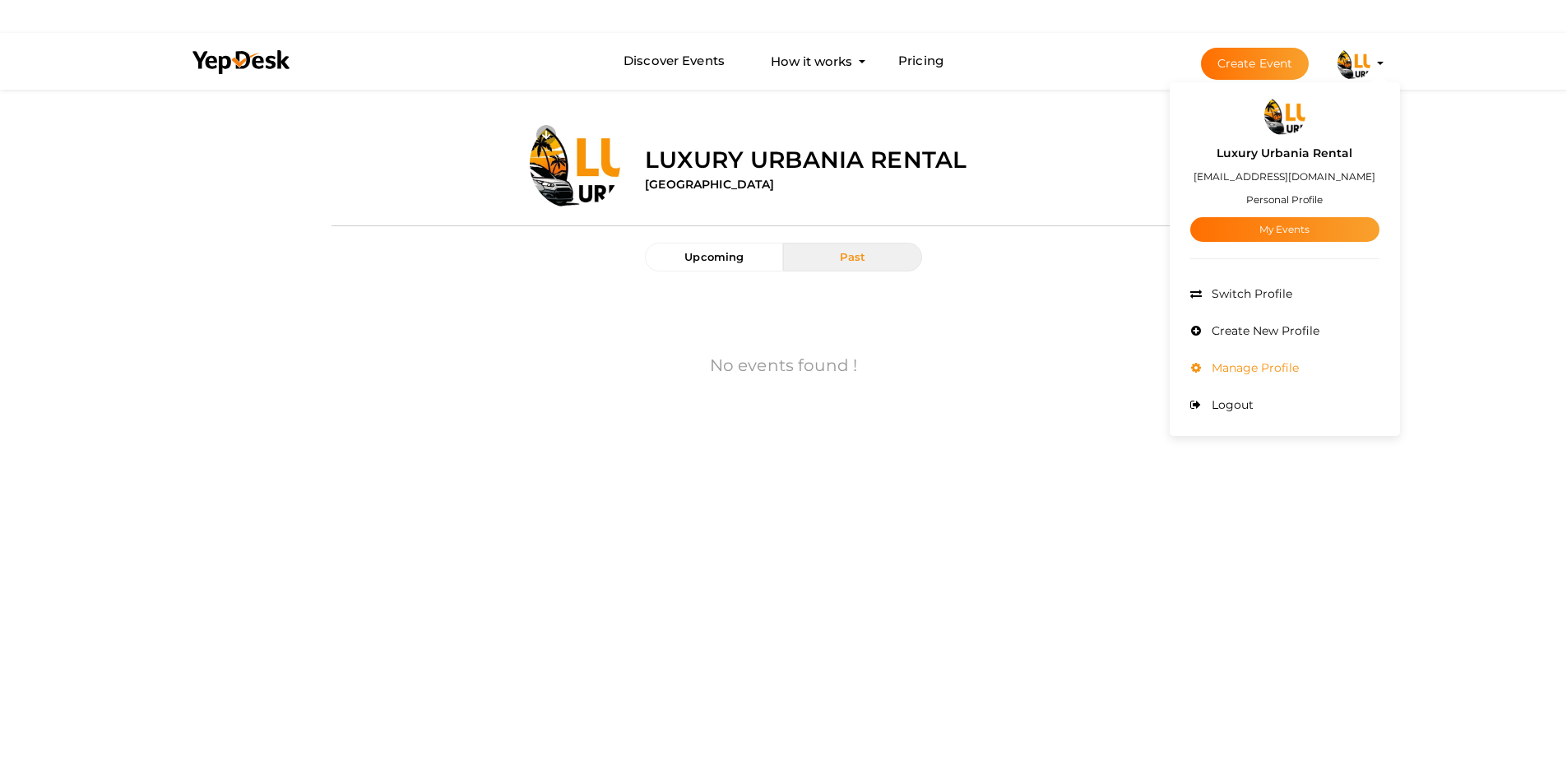
click at [1258, 360] on li "Manage Profile" at bounding box center [1285, 368] width 189 height 37
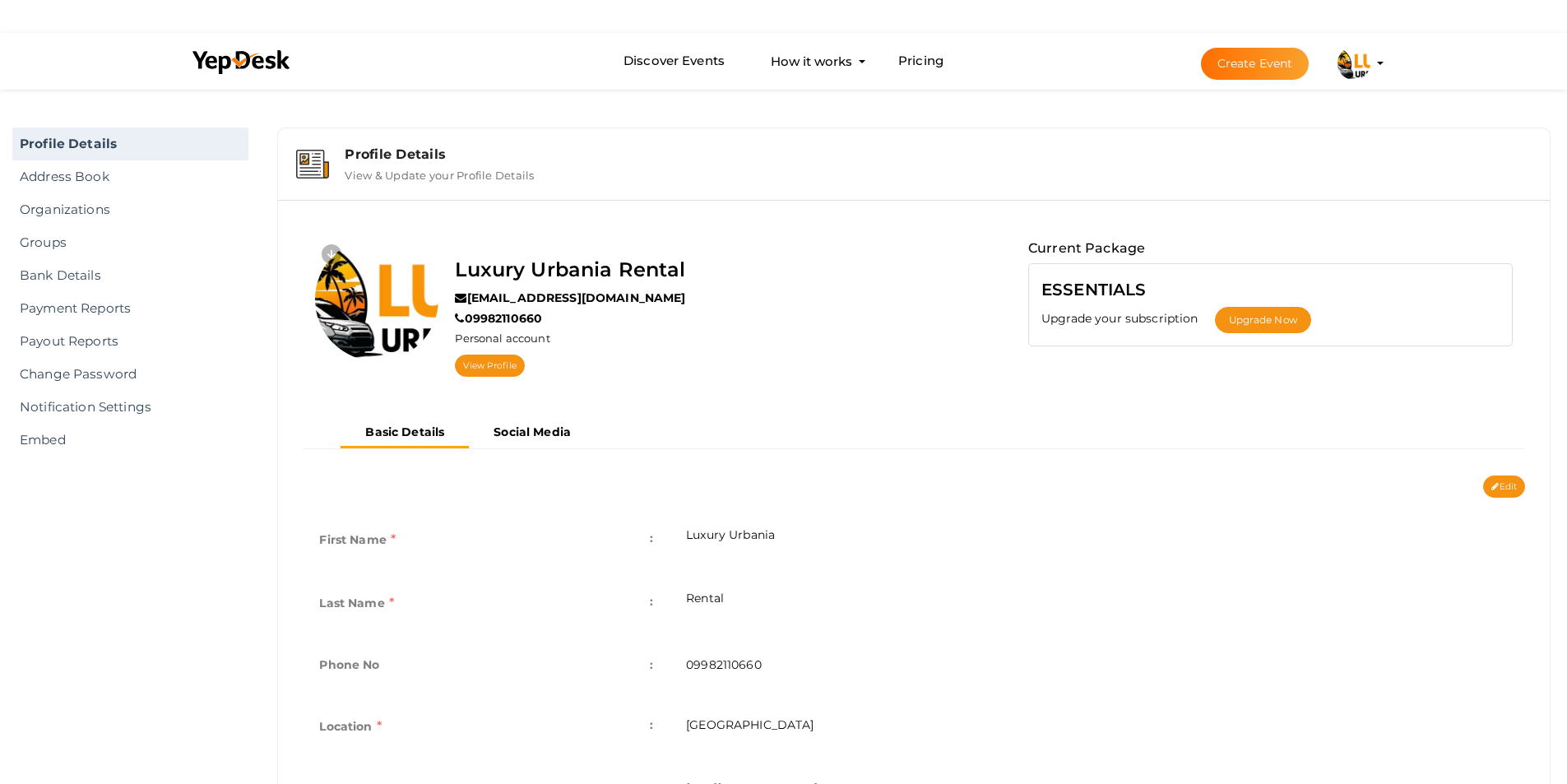
scroll to position [283, 0]
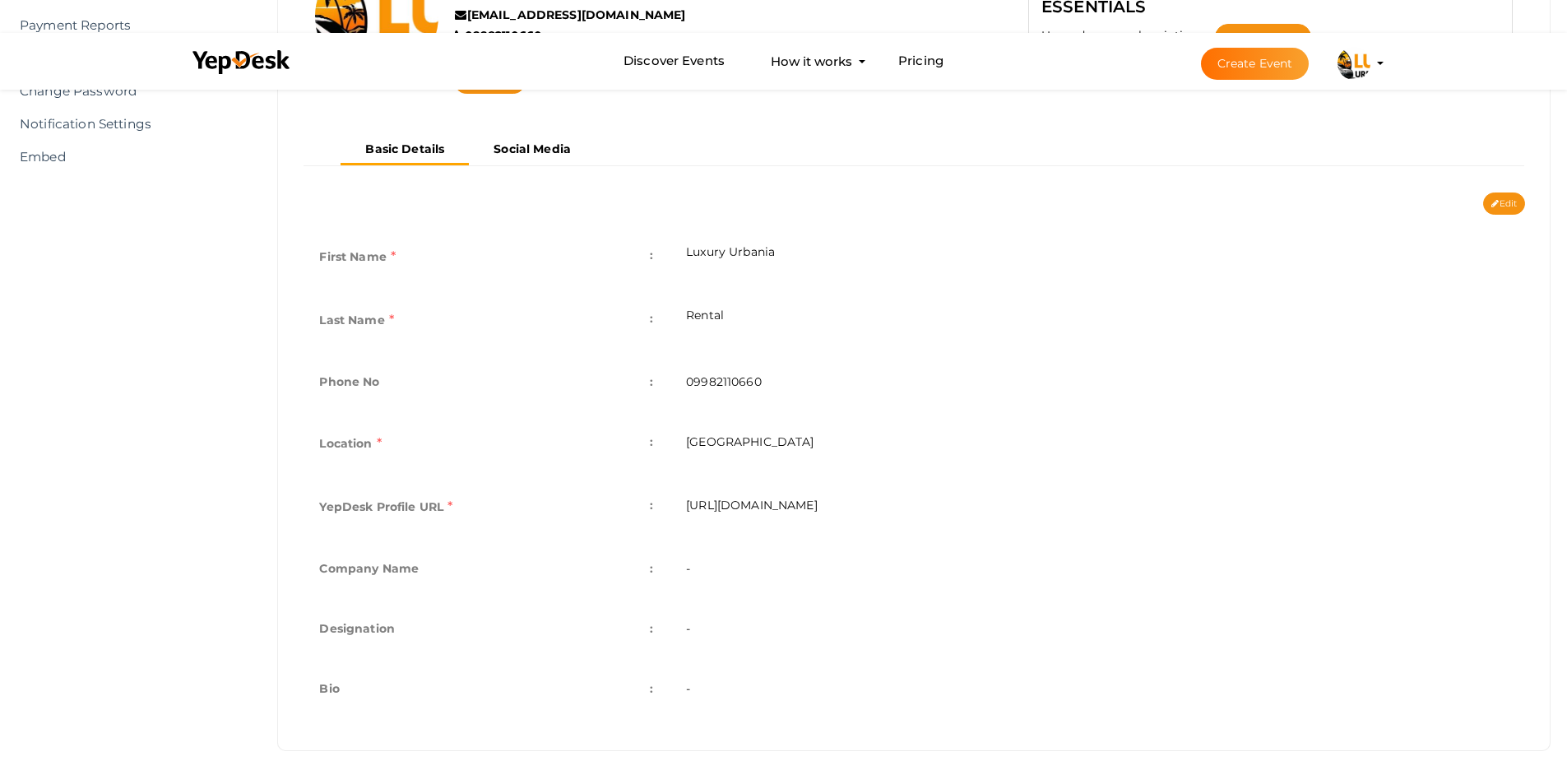
click at [420, 569] on td "Company Name :" at bounding box center [486, 570] width 367 height 60
click at [352, 640] on td "Designation :" at bounding box center [486, 630] width 367 height 60
click at [338, 728] on div "First Name : Luxury Urbania Last Name : [GEOGRAPHIC_DATA] Phone No : 0998211066…" at bounding box center [914, 476] width 1247 height 522
click at [654, 571] on td "Company Name :" at bounding box center [486, 570] width 367 height 60
click at [653, 627] on span ":" at bounding box center [652, 628] width 4 height 23
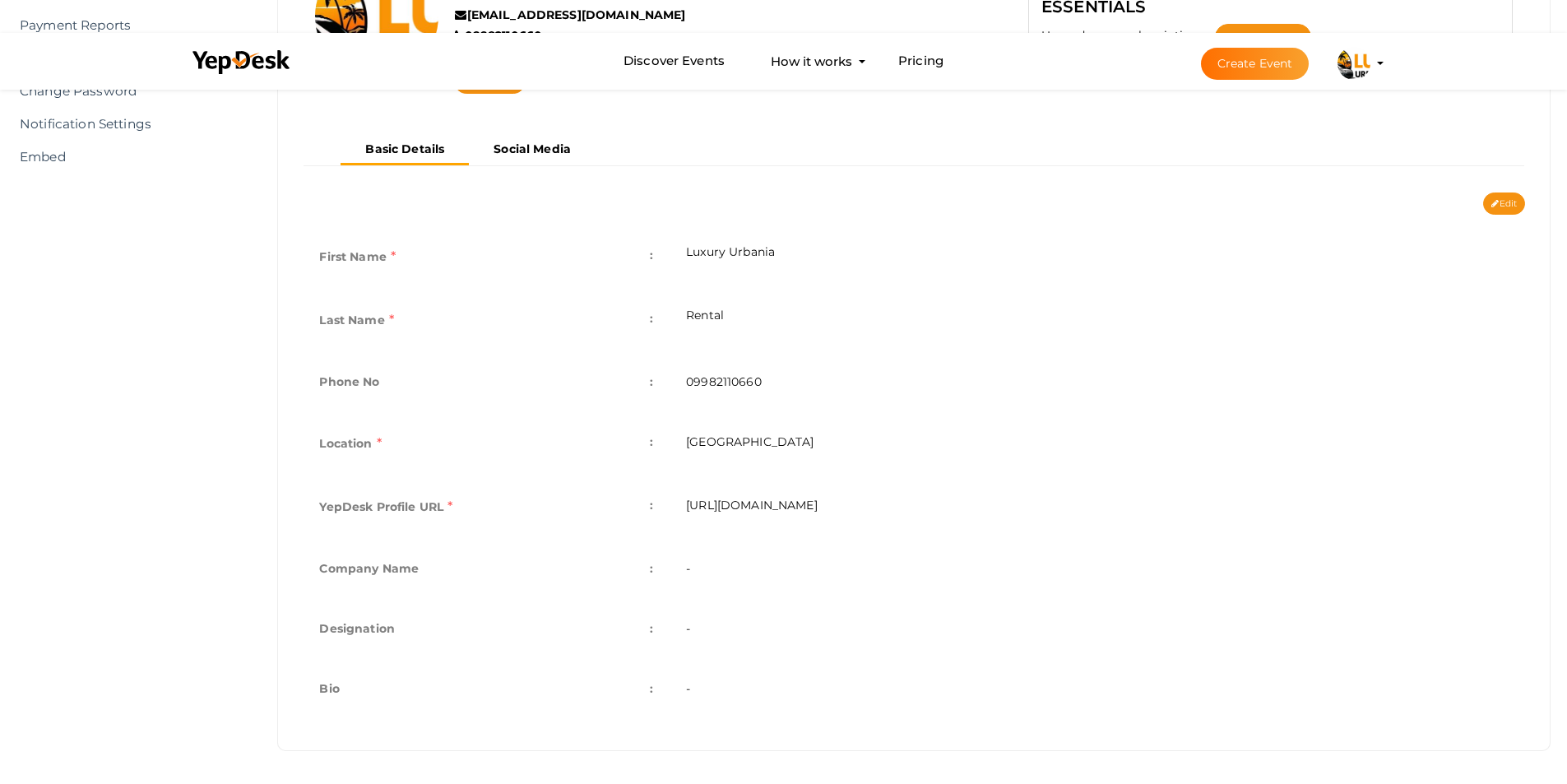
click at [649, 689] on td "Bio :" at bounding box center [486, 691] width 367 height 60
click at [649, 691] on td "Bio :" at bounding box center [486, 691] width 367 height 60
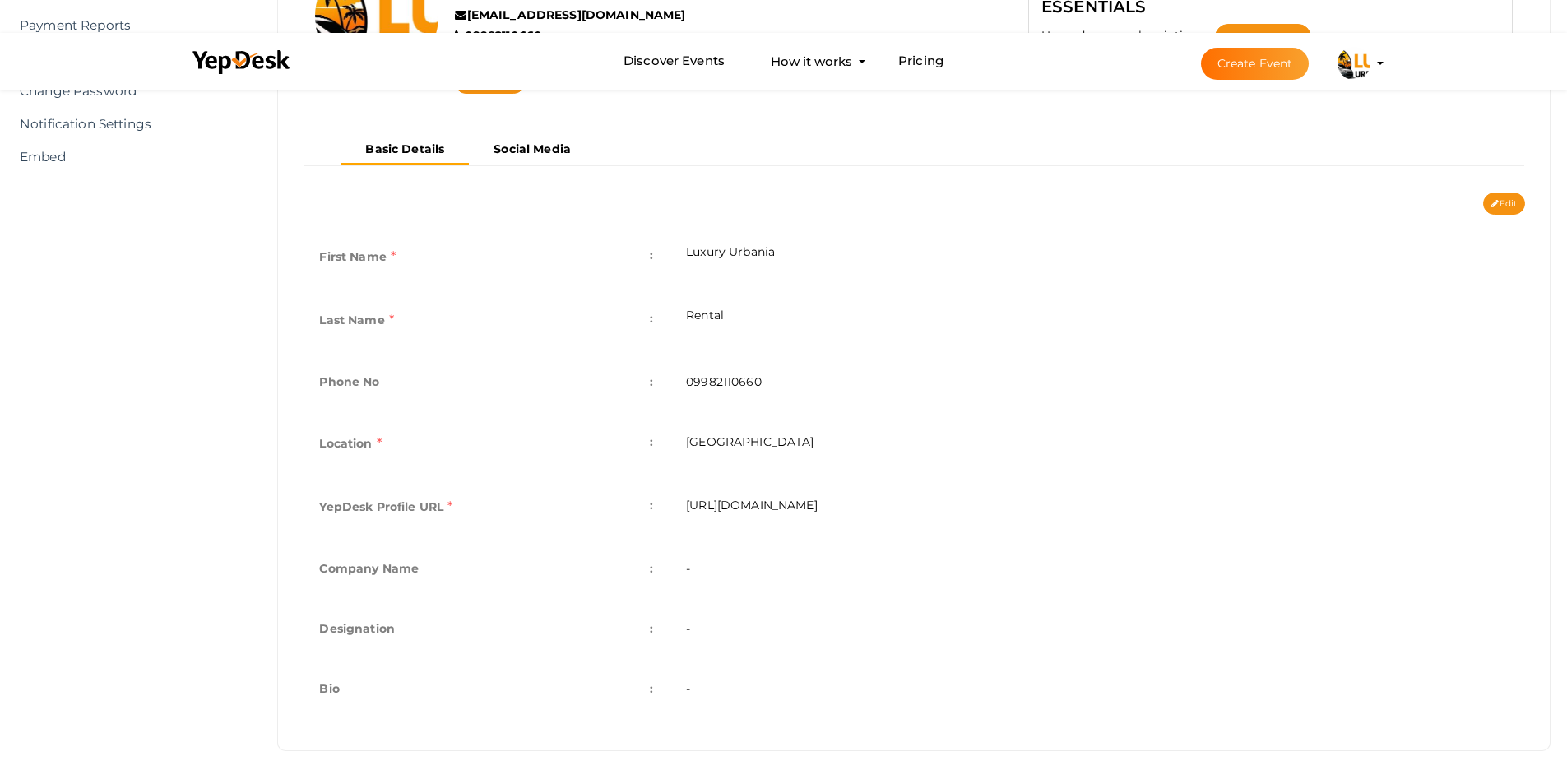
click at [692, 688] on td "-" at bounding box center [1097, 691] width 855 height 60
click at [746, 689] on td "-" at bounding box center [1097, 691] width 855 height 60
drag, startPoint x: 728, startPoint y: 605, endPoint x: 728, endPoint y: 589, distance: 16.0
click at [728, 604] on td "-" at bounding box center [1097, 630] width 855 height 60
click at [728, 556] on td "-" at bounding box center [1097, 570] width 855 height 60
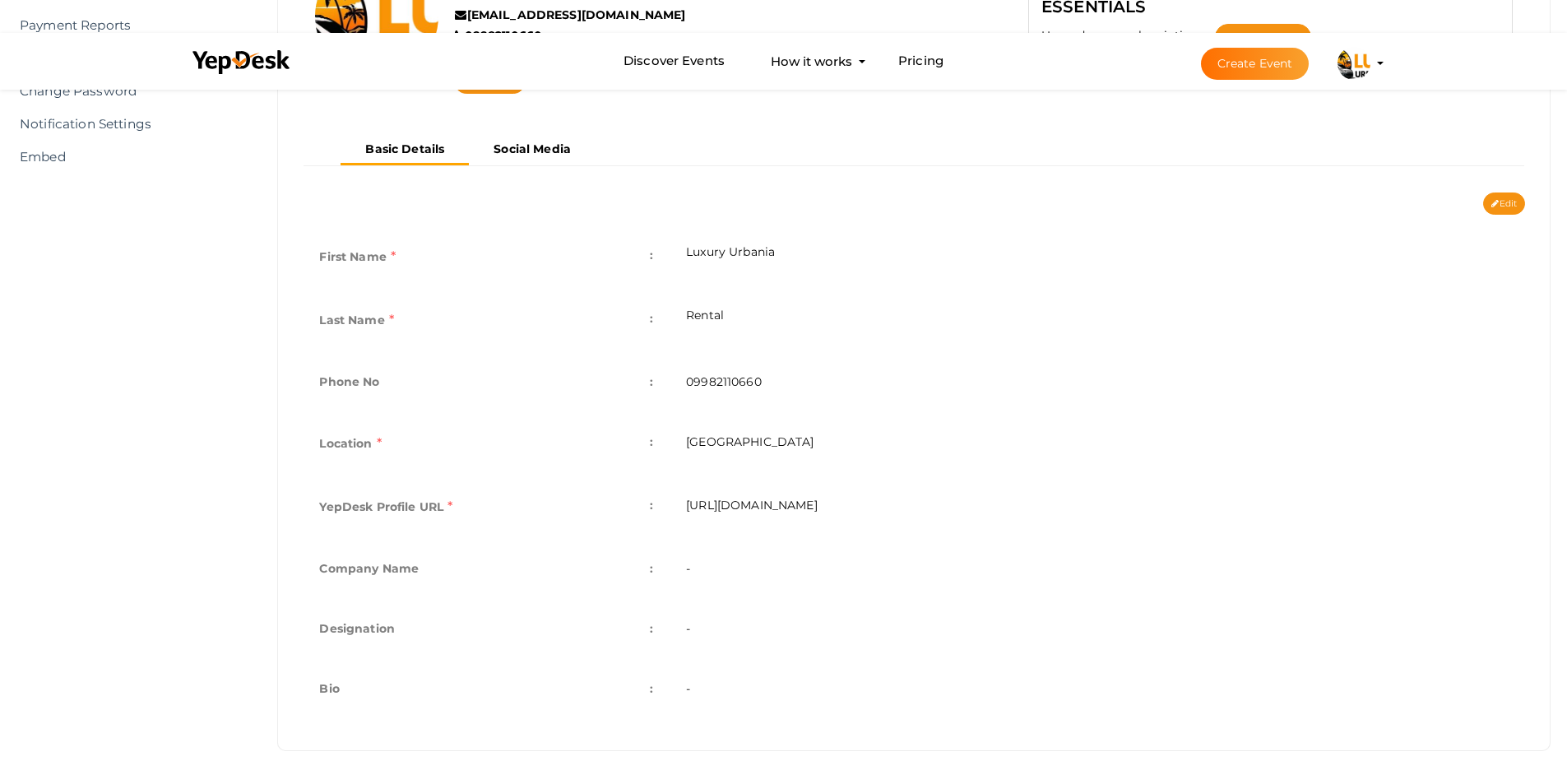
drag, startPoint x: 1523, startPoint y: 177, endPoint x: 1519, endPoint y: 190, distance: 13.6
click at [1524, 177] on div "Basic Details Social Media" at bounding box center [914, 164] width 1247 height 58
click at [1513, 201] on button "Edit" at bounding box center [1504, 204] width 42 height 22
type input "Luxury Urbania"
type input "Rental"
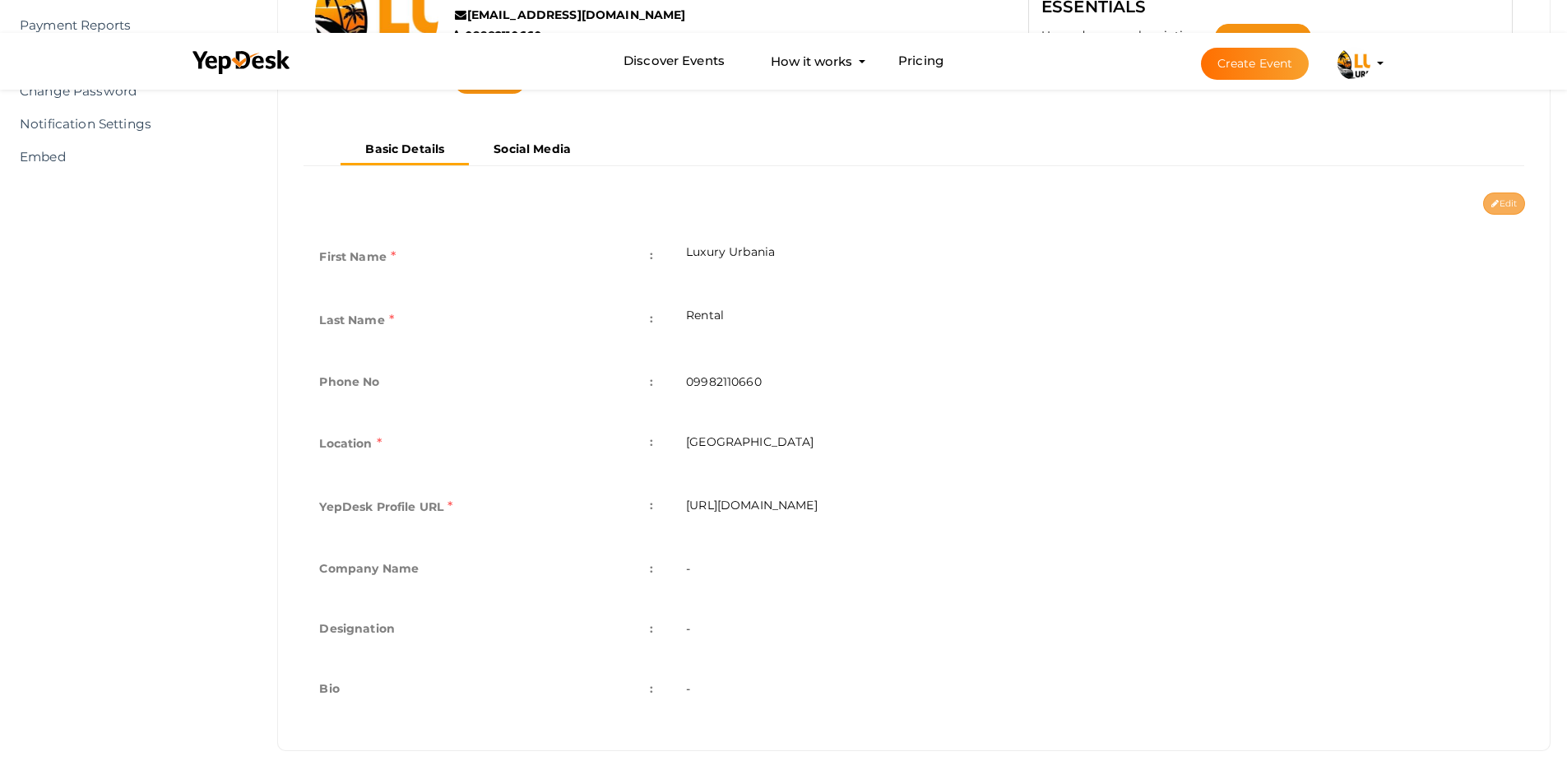
type input "09982110660"
type input "[GEOGRAPHIC_DATA]"
type input "luxury-urbania-rental"
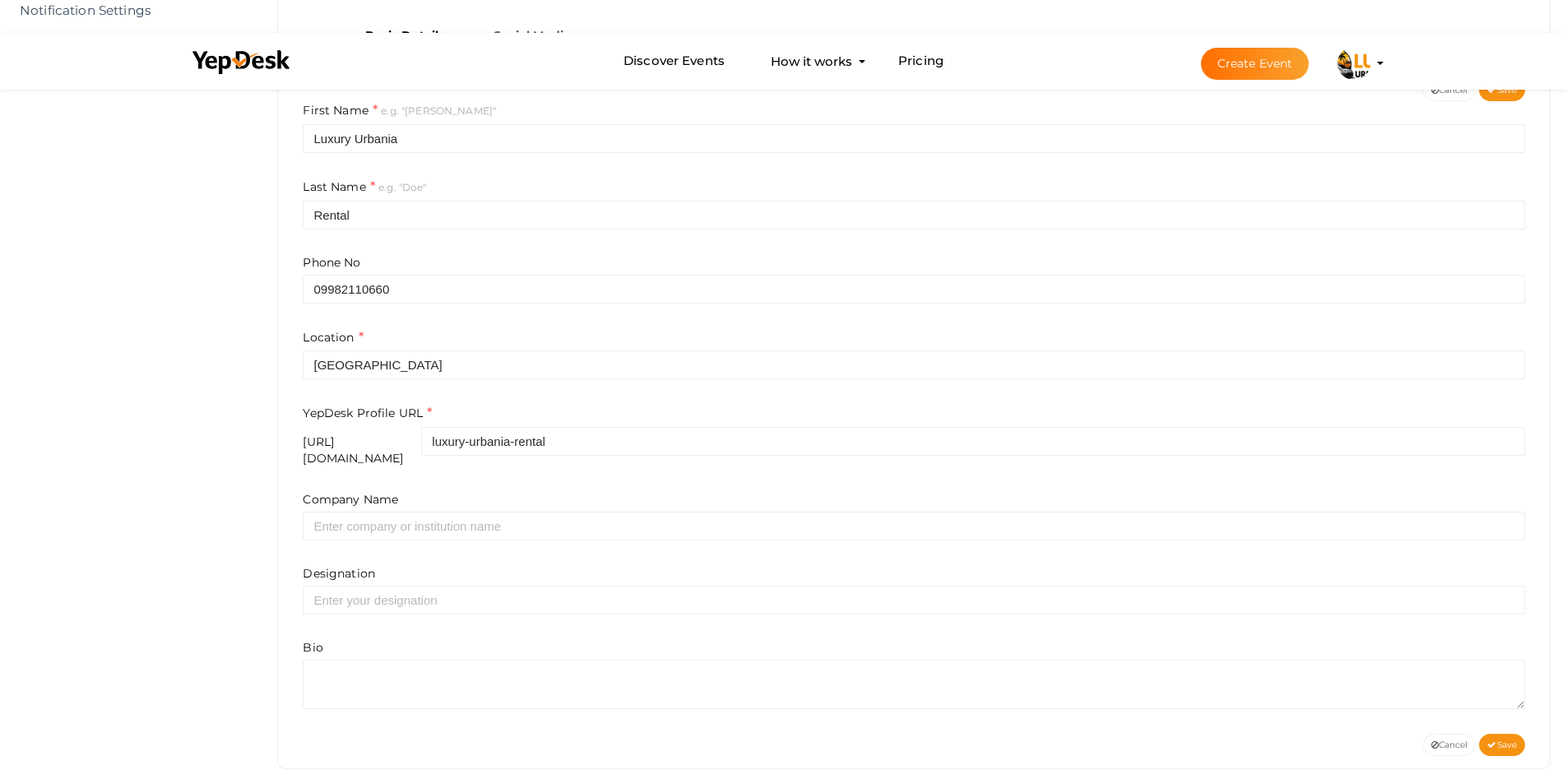
scroll to position [404, 0]
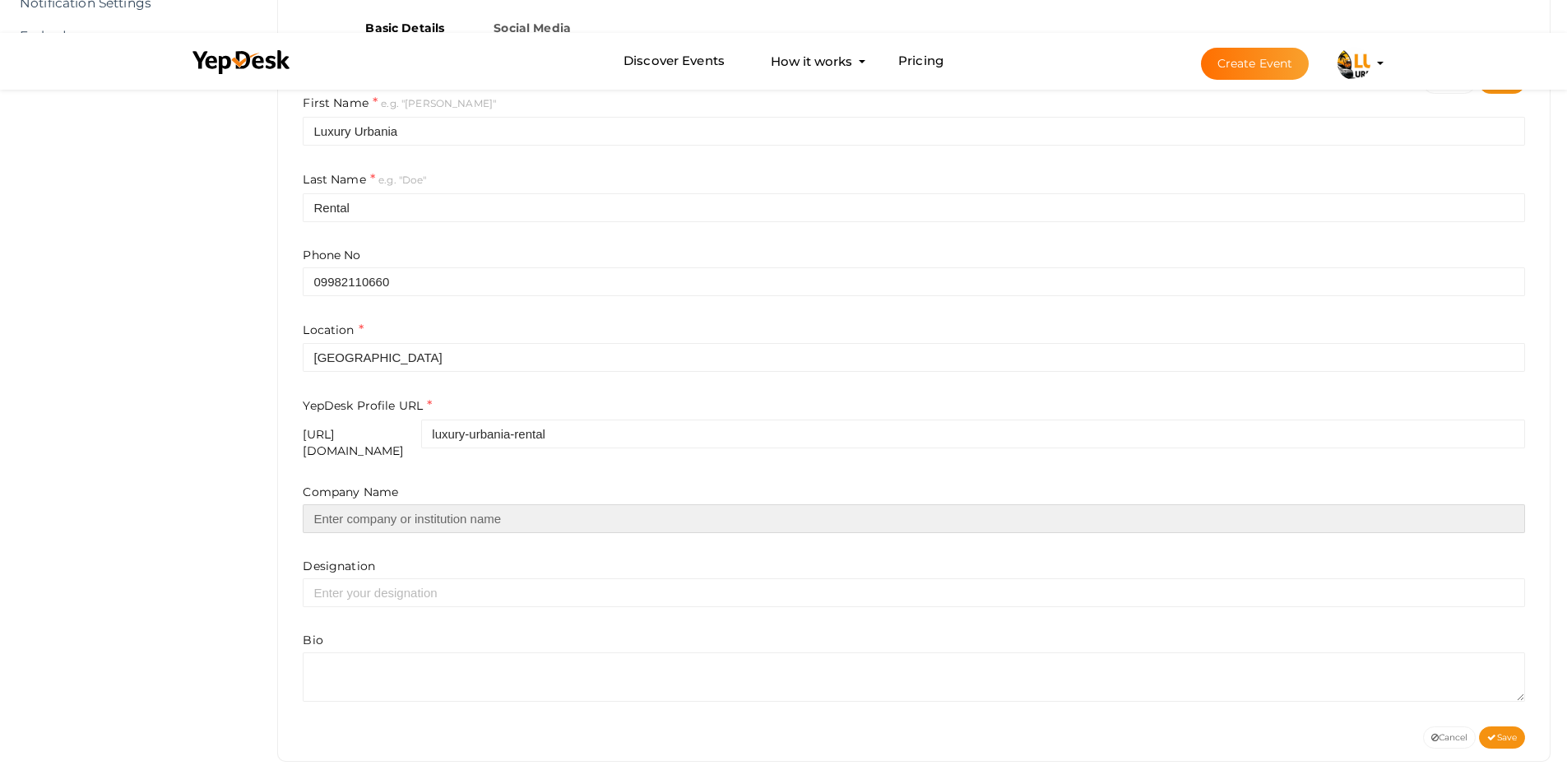
click at [424, 513] on input "text" at bounding box center [914, 518] width 1223 height 29
type input "Luxury Urbania Rental"
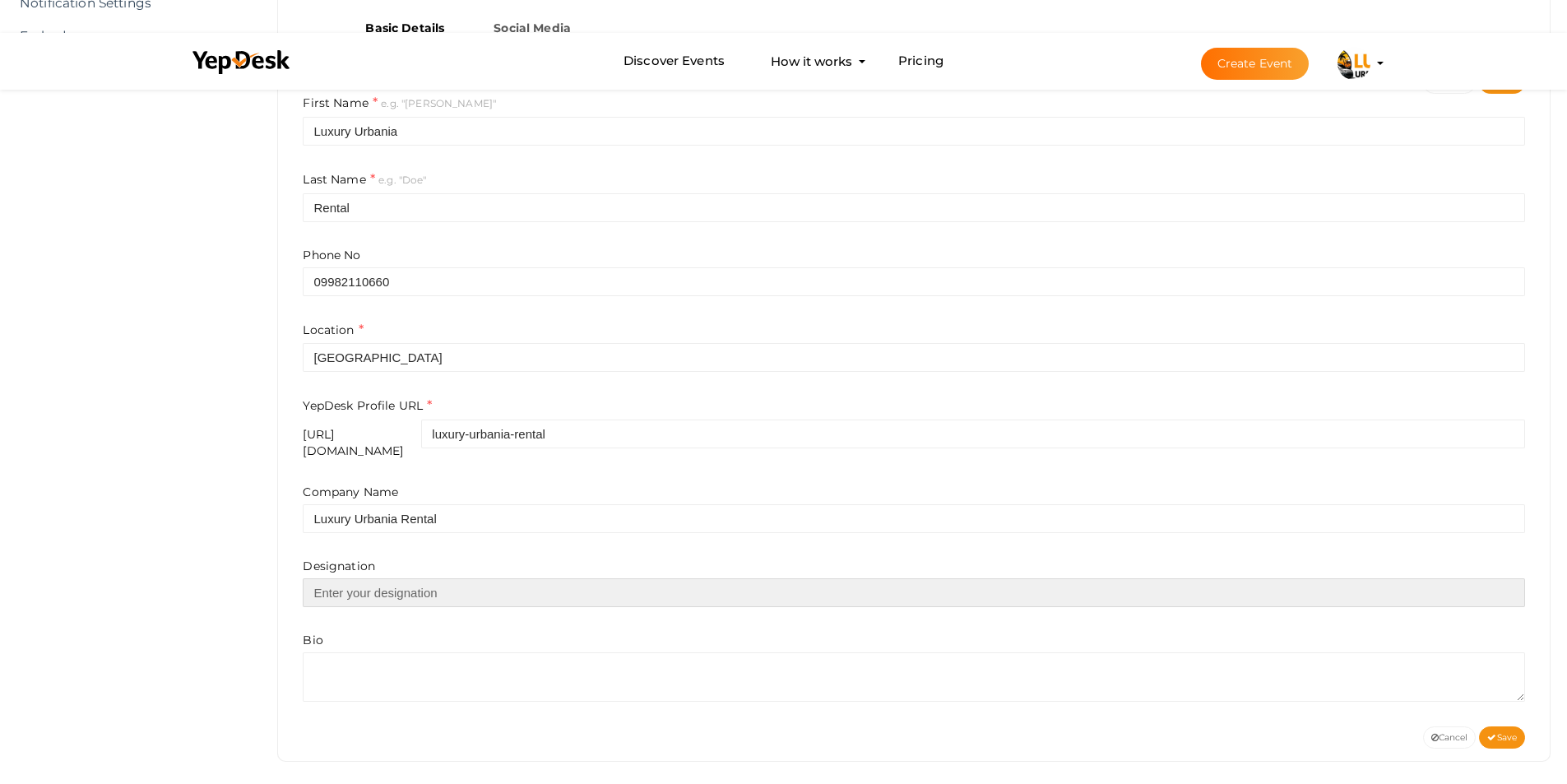
click at [371, 578] on input "text" at bounding box center [914, 592] width 1223 height 29
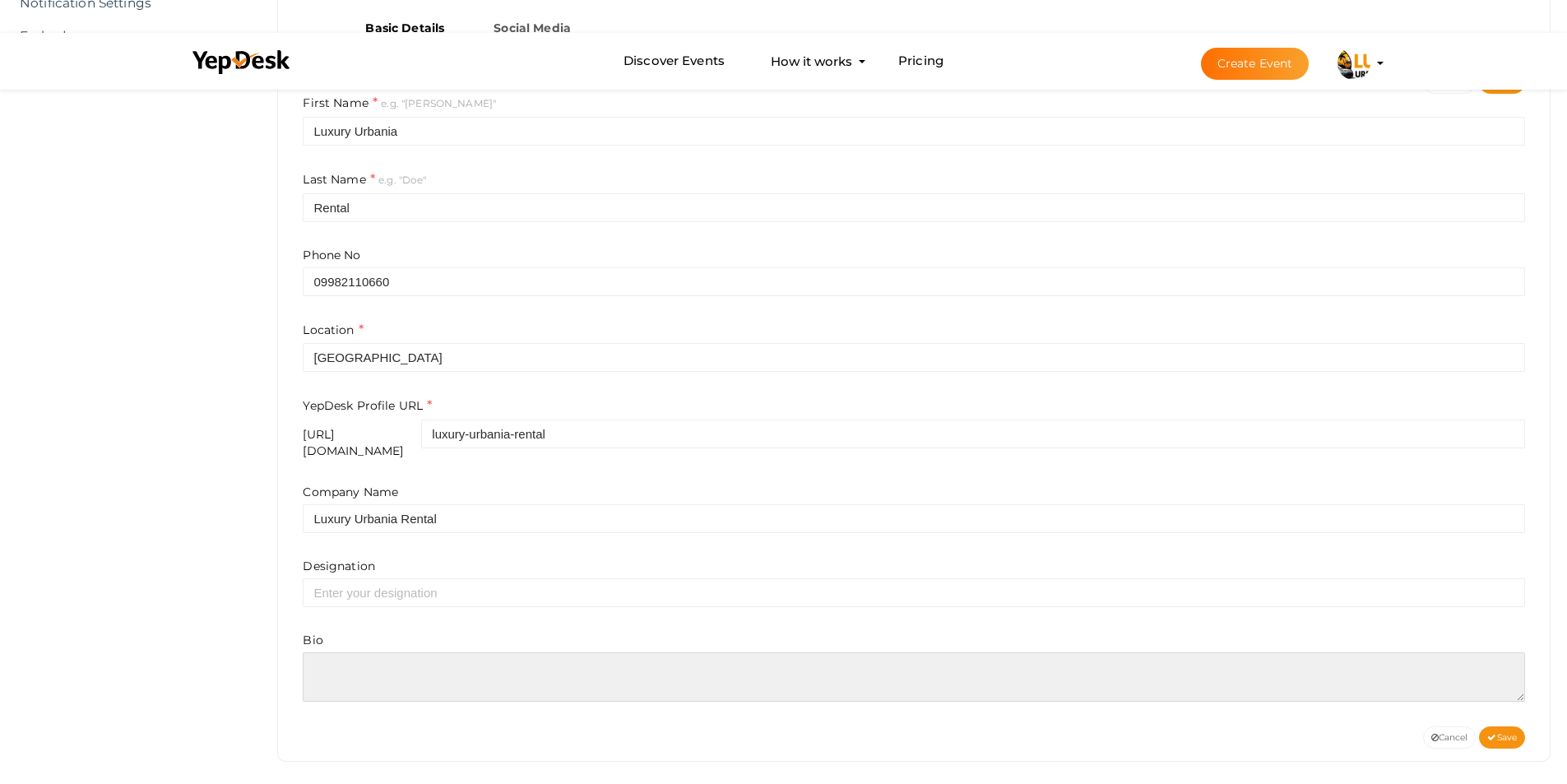
click at [341, 656] on textarea at bounding box center [914, 677] width 1223 height 50
paste textarea "Luxury Urbania Rental offers a premier car rental experience tailored for those…"
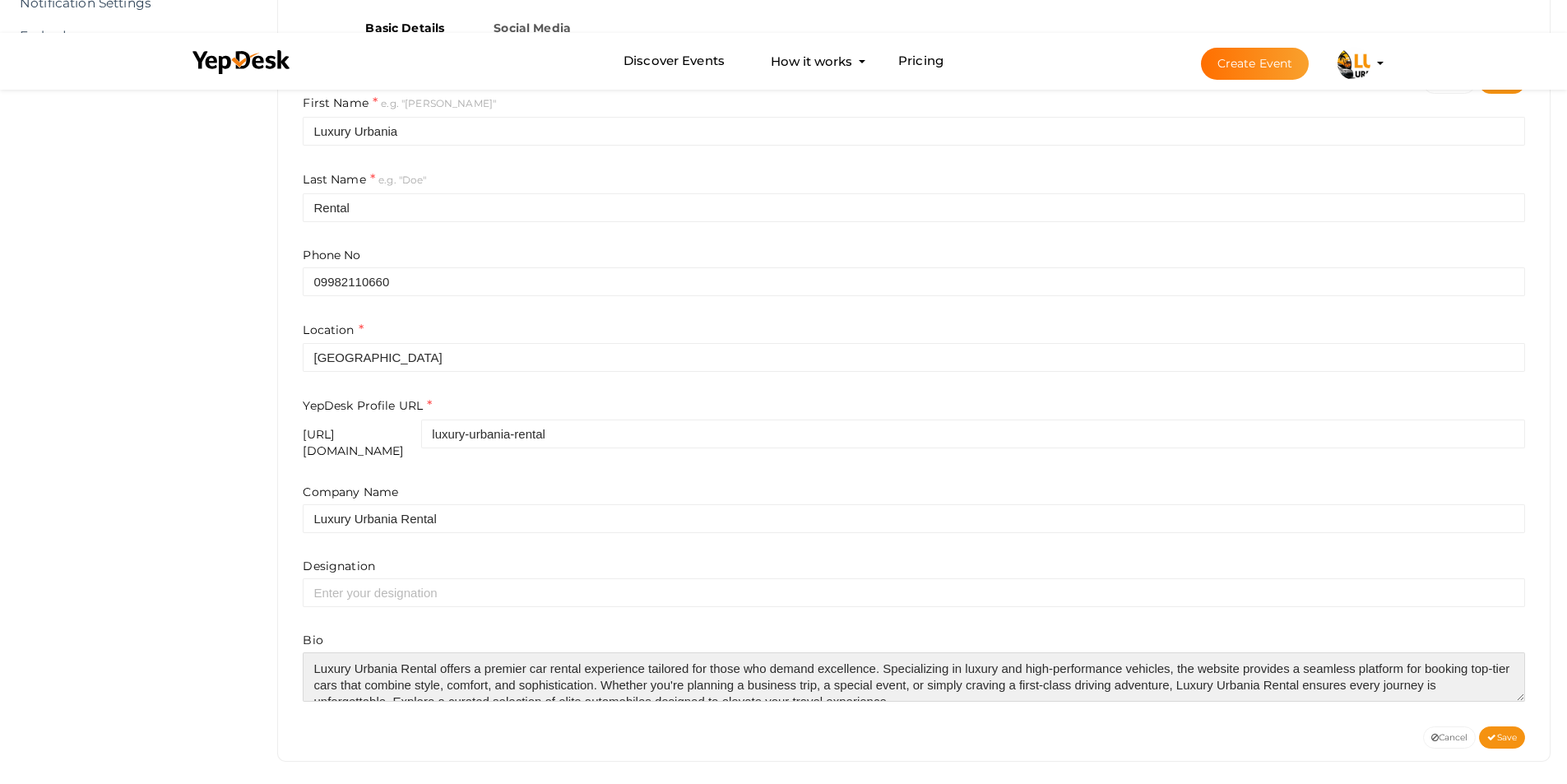
type textarea "Luxury Urbania Rental offers a premier car rental experience tailored for those…"
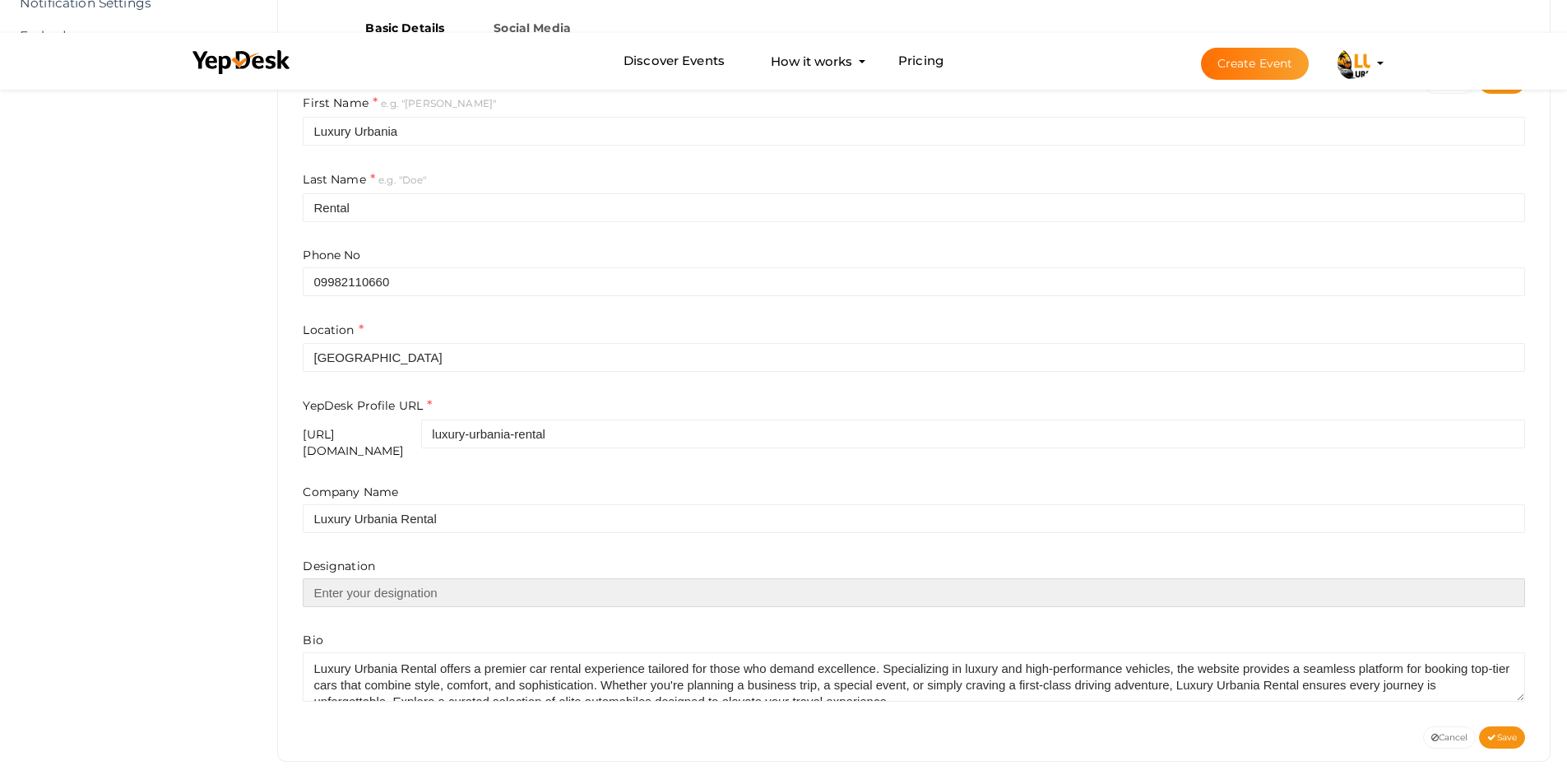
click at [352, 588] on input "text" at bounding box center [914, 592] width 1223 height 29
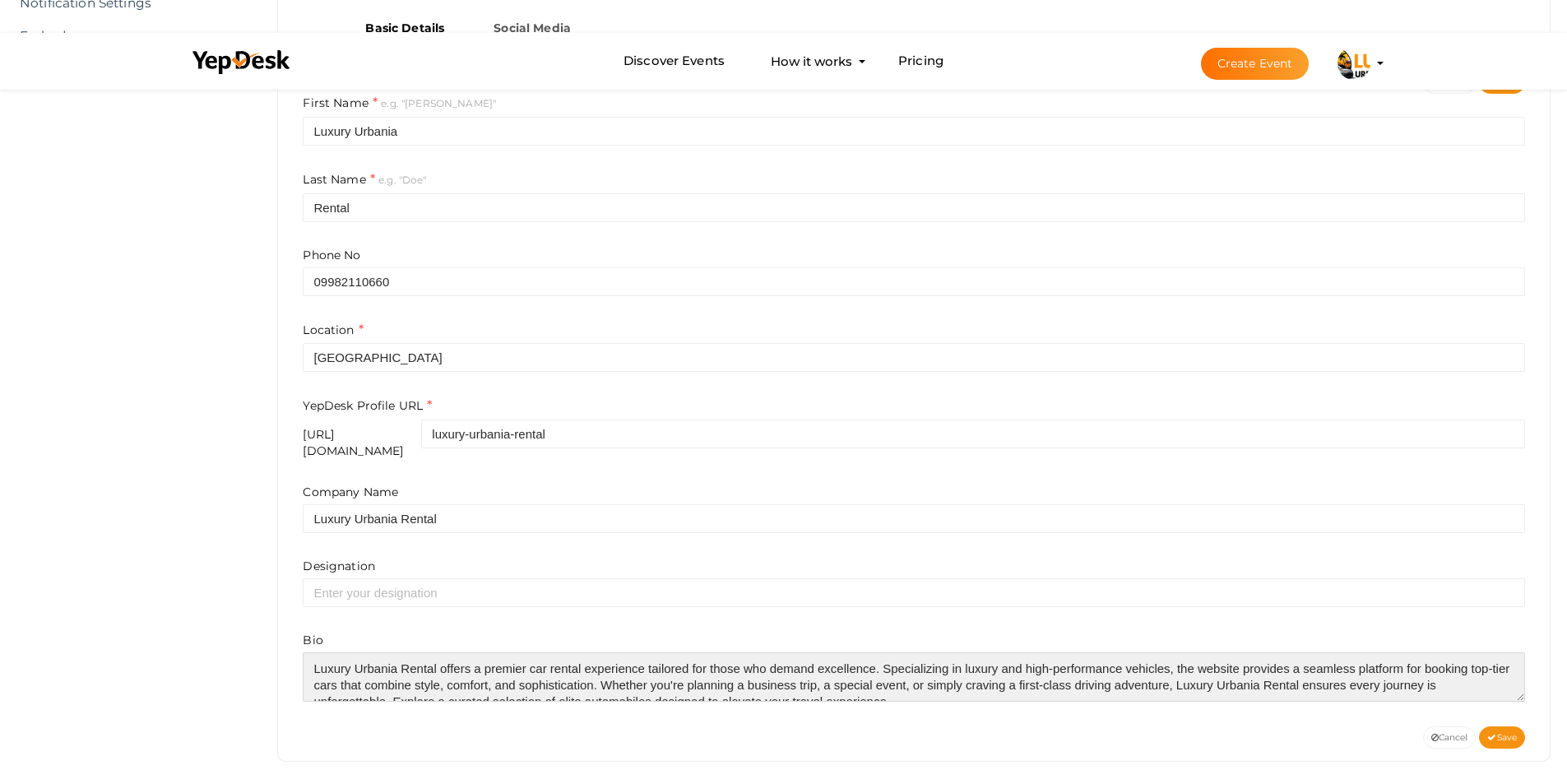
scroll to position [33, 0]
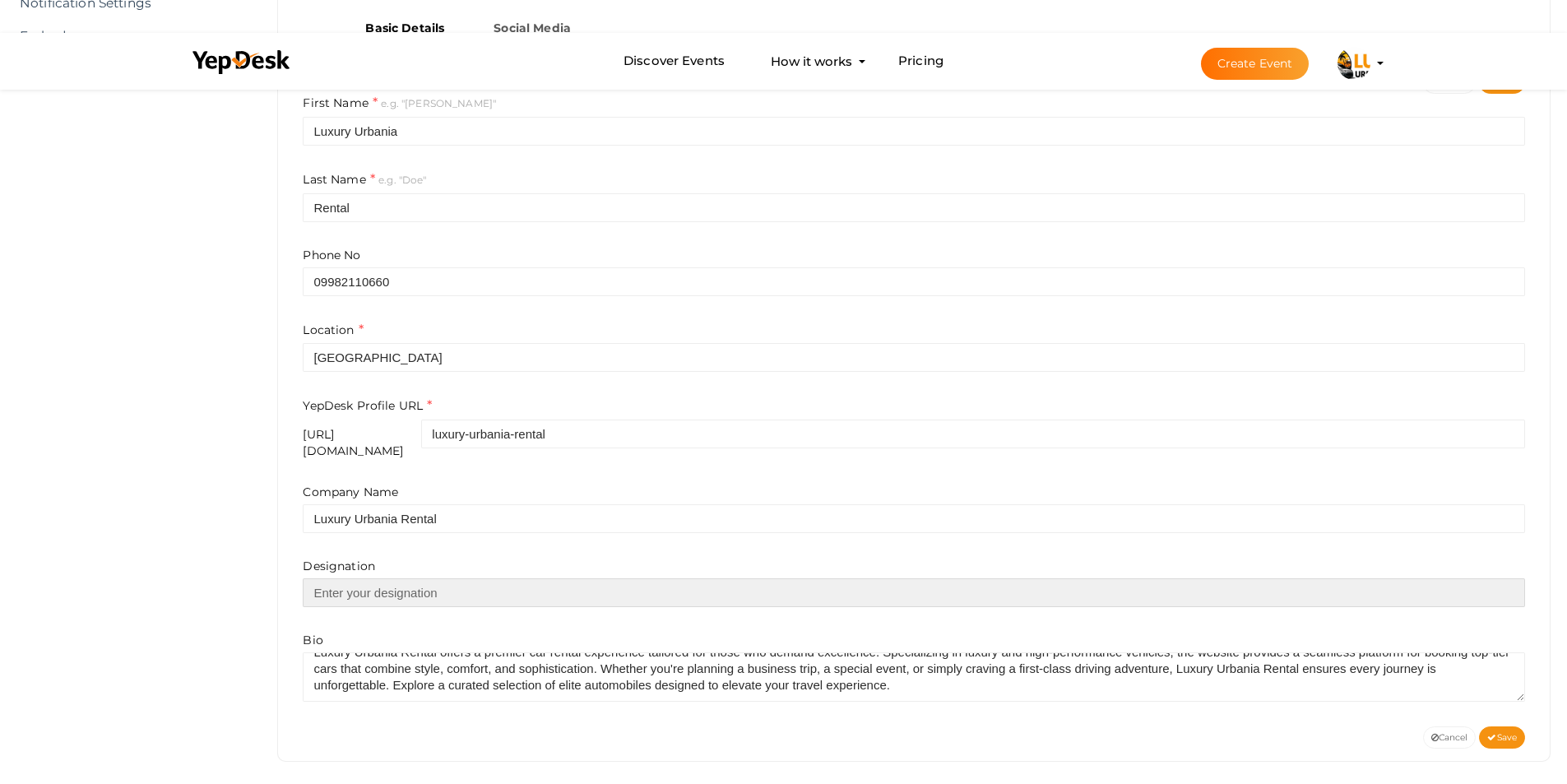
click at [369, 578] on input "text" at bounding box center [914, 592] width 1223 height 29
paste input "Explore a curated selection of elite automobiles designed to elevate your trave…"
type input "Explore a curated selection of elite automobiles designed to elevate your trave…"
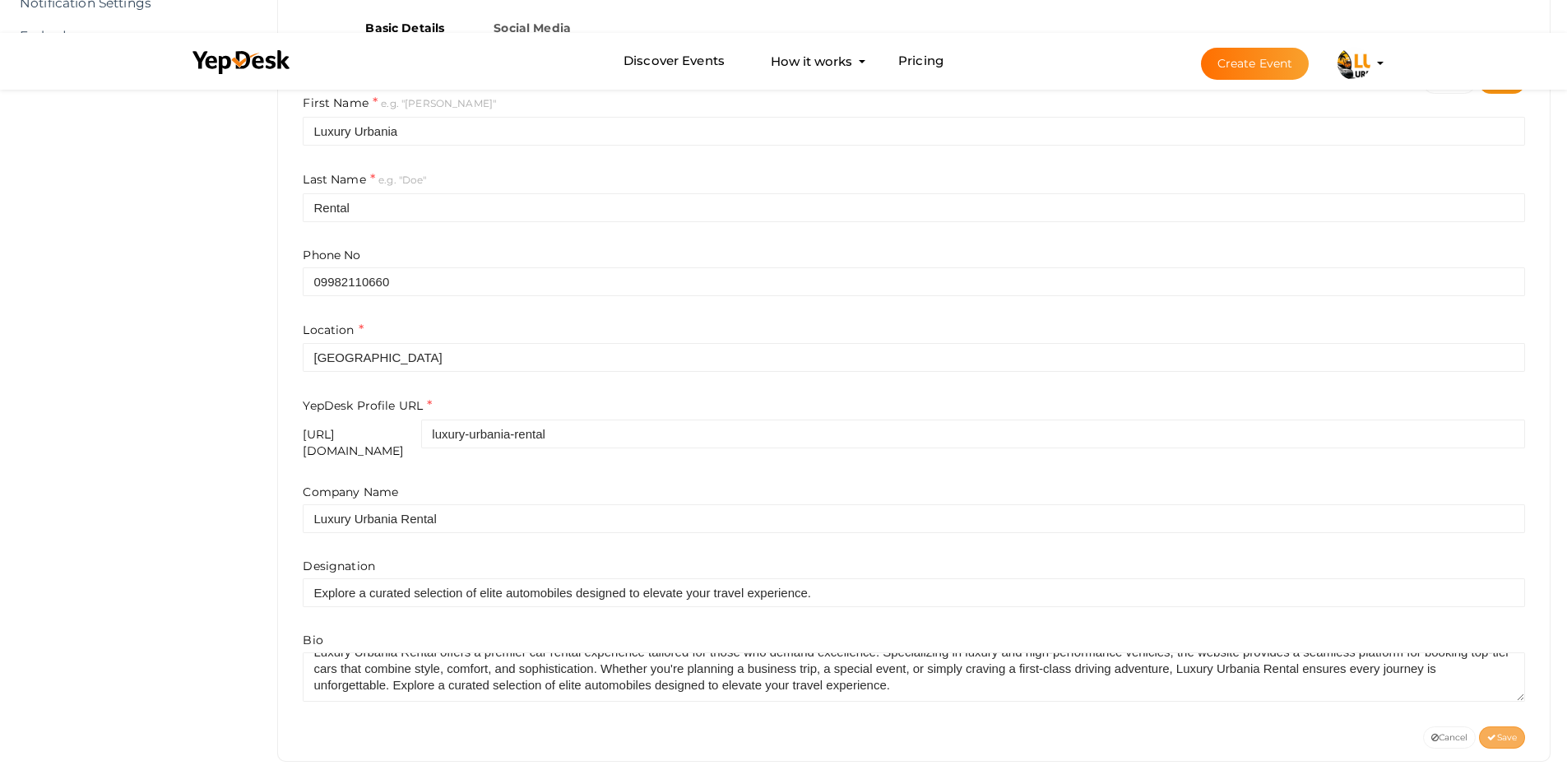
click at [1505, 732] on span "Save" at bounding box center [1502, 736] width 30 height 10
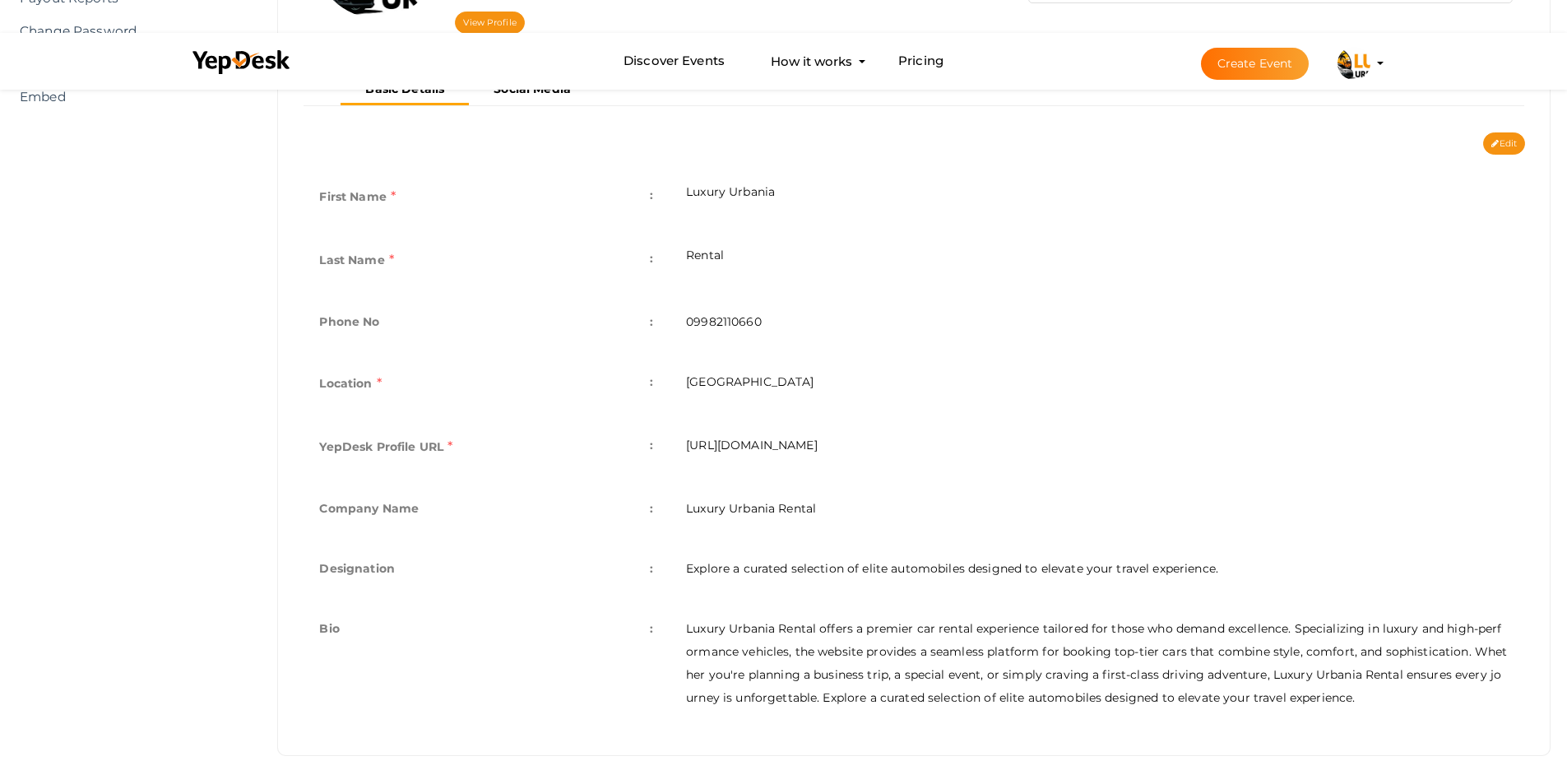
scroll to position [348, 0]
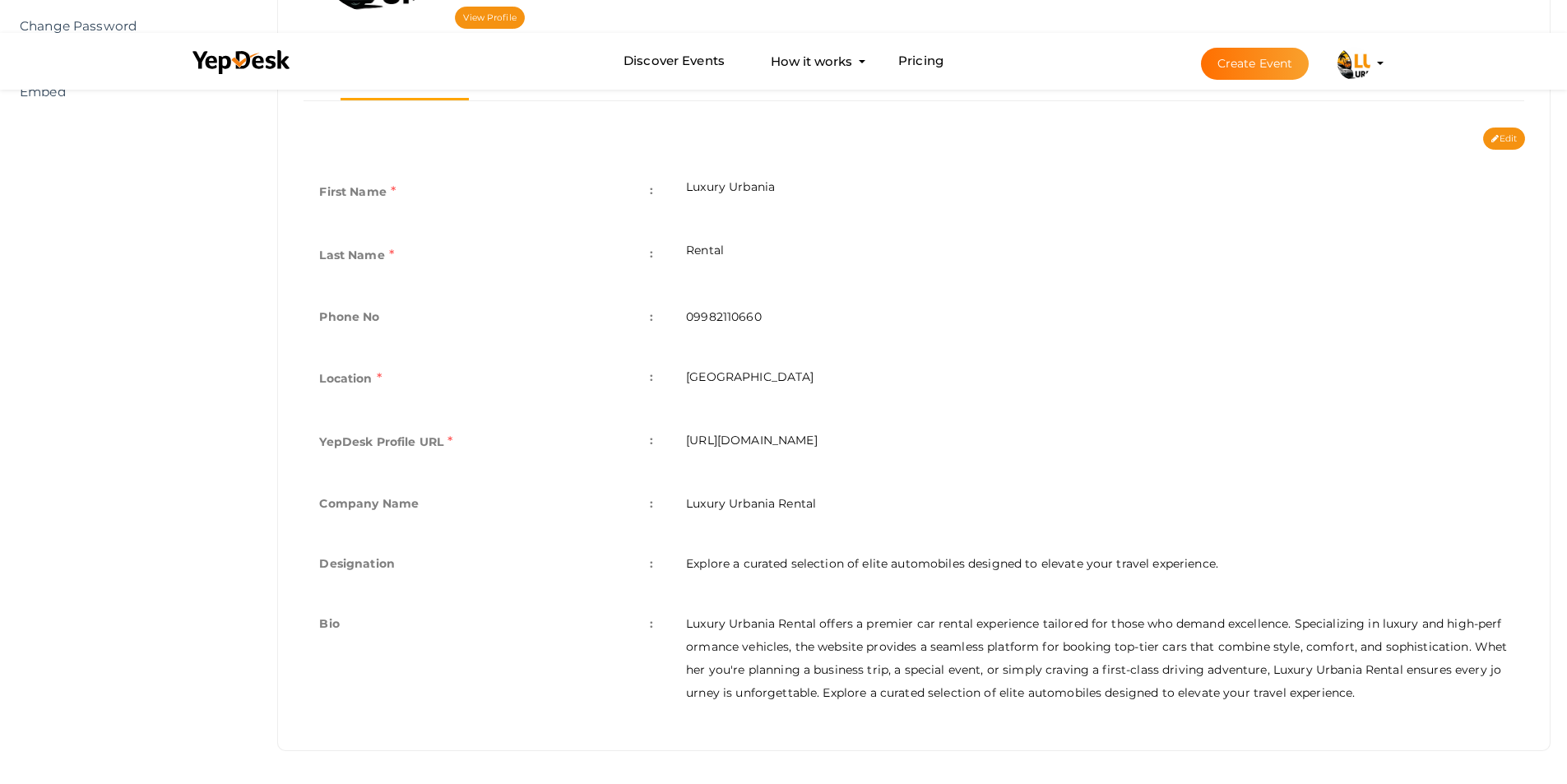
click at [1520, 136] on button "Edit" at bounding box center [1504, 138] width 42 height 22
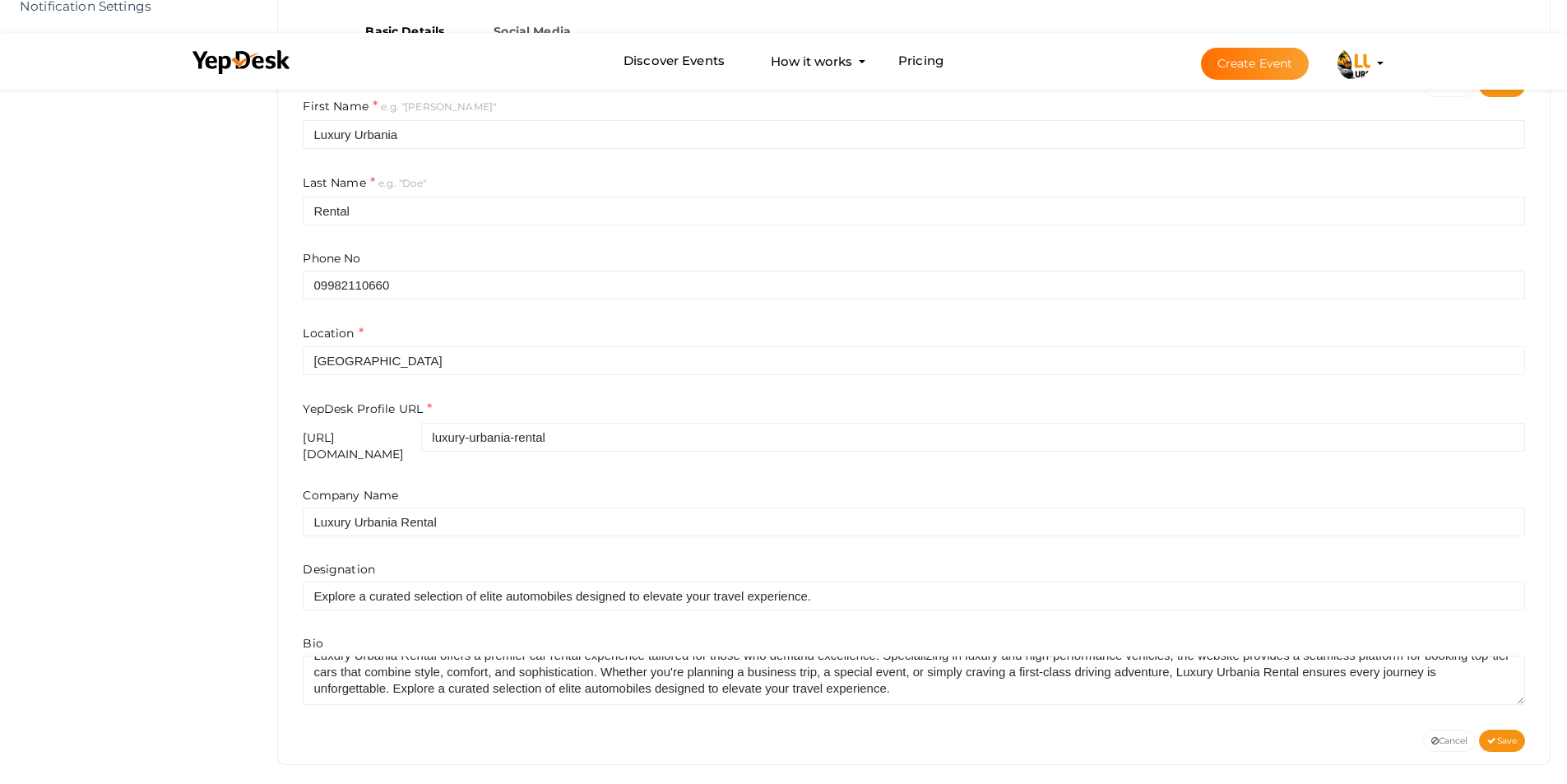
scroll to position [404, 0]
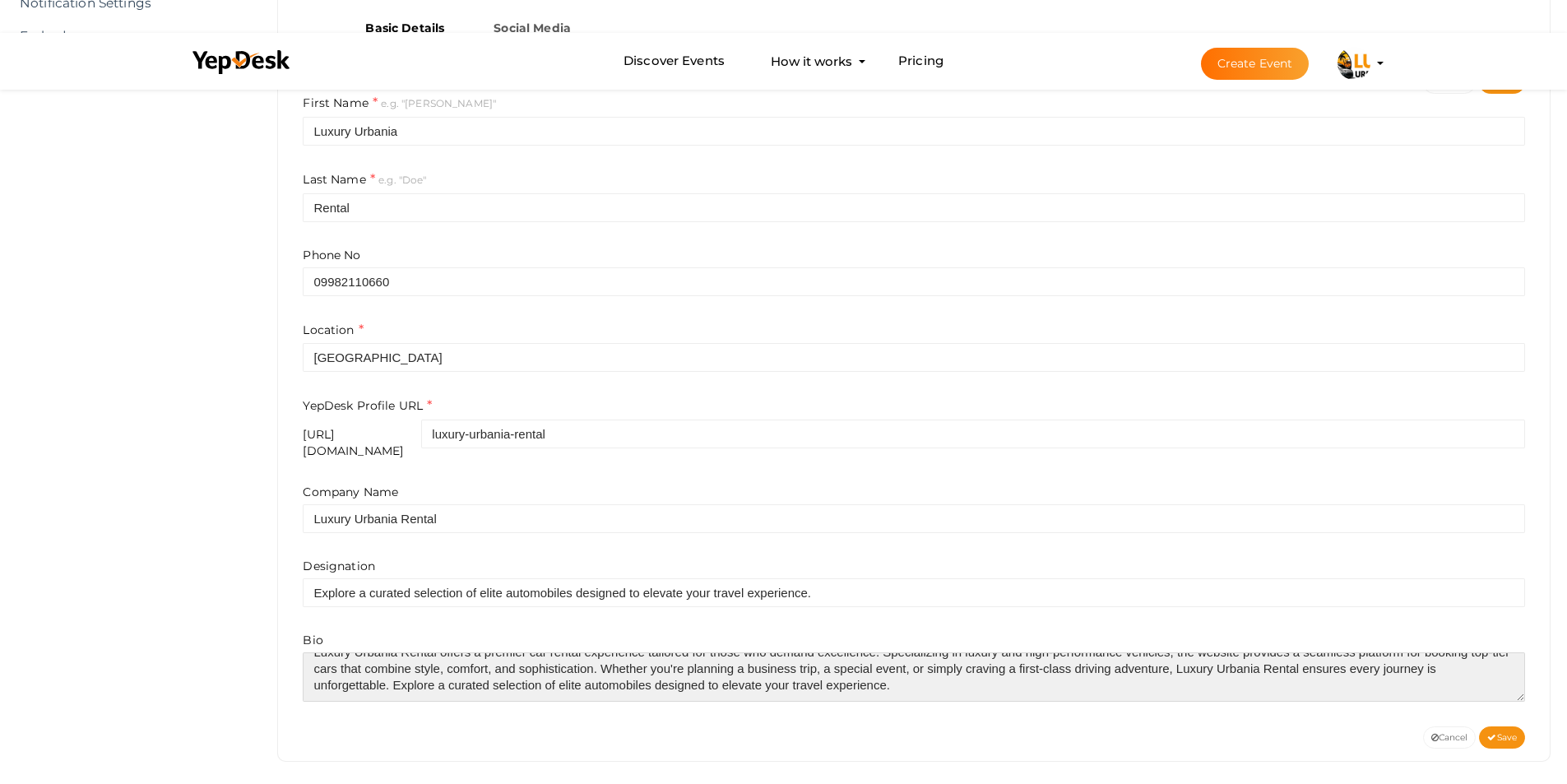
click at [895, 663] on textarea at bounding box center [914, 677] width 1223 height 50
paste textarea "contect Us Website:- [URL][DOMAIN_NAME] Mob:- 9982110660 Mail:- [EMAIL_ADDRESS]…"
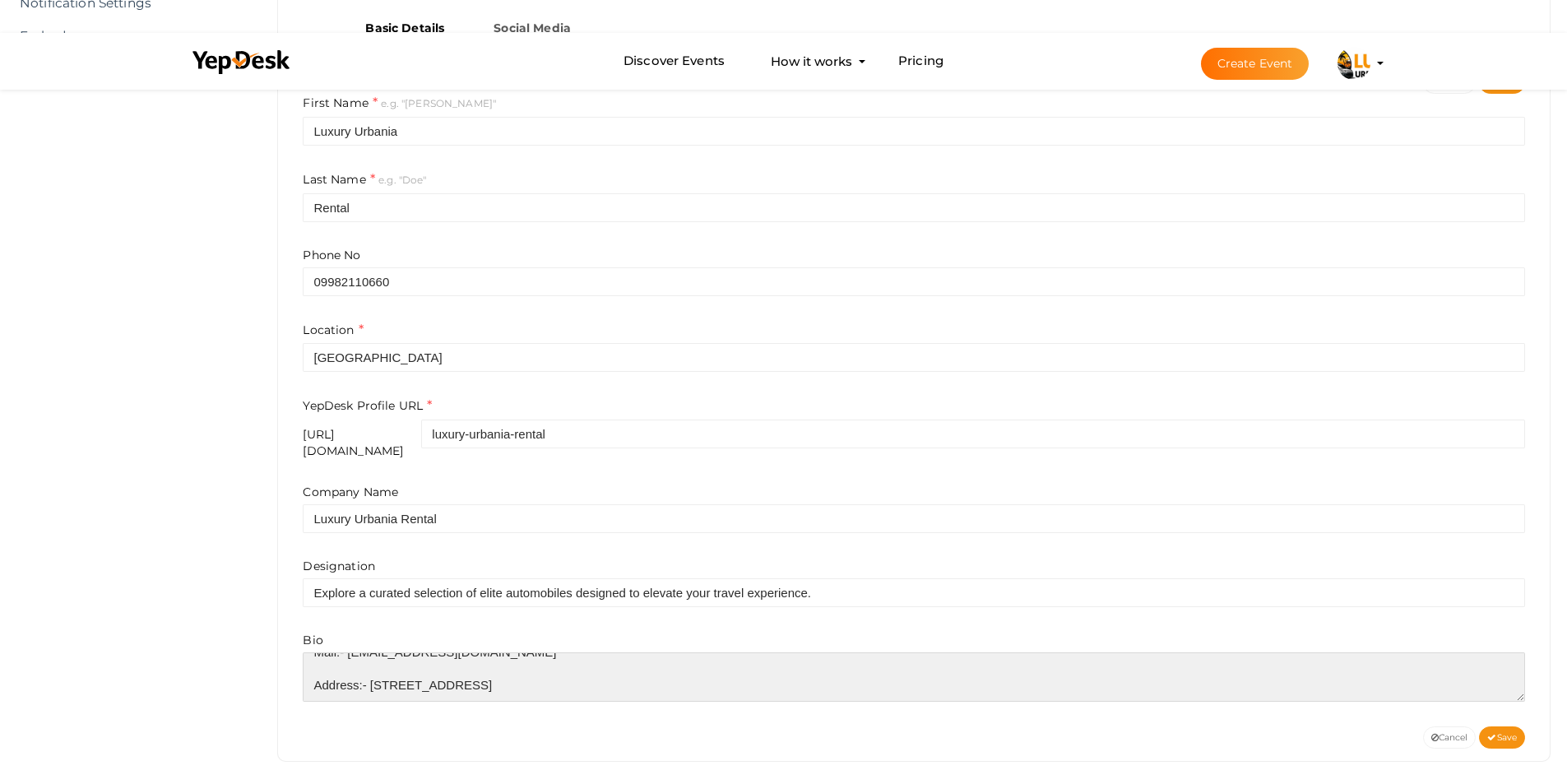
scroll to position [279, 0]
type textarea "Luxury Urbania Rental offers a premier car rental experience tailored for those…"
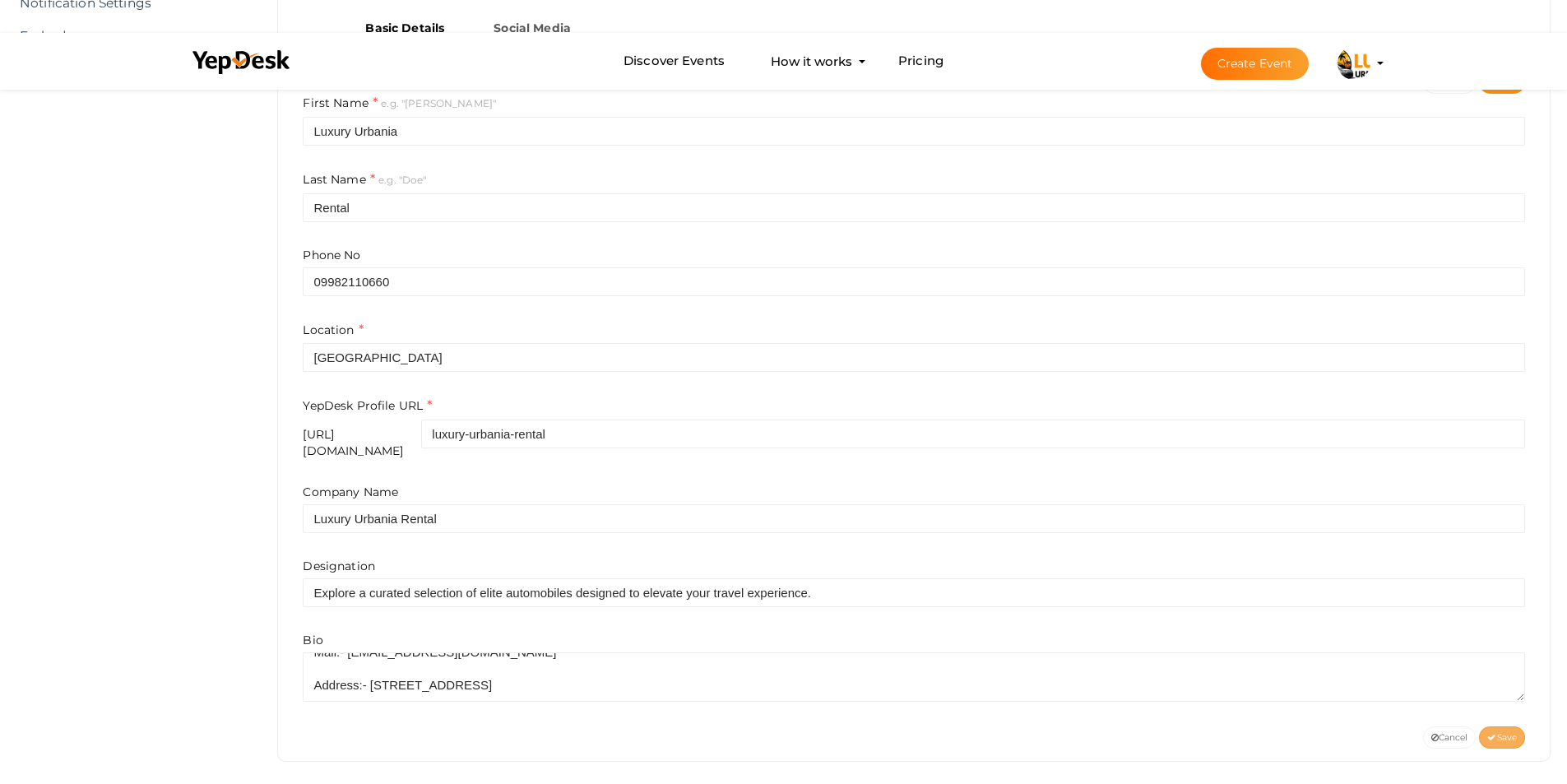
click at [1504, 733] on button "Save" at bounding box center [1502, 737] width 46 height 22
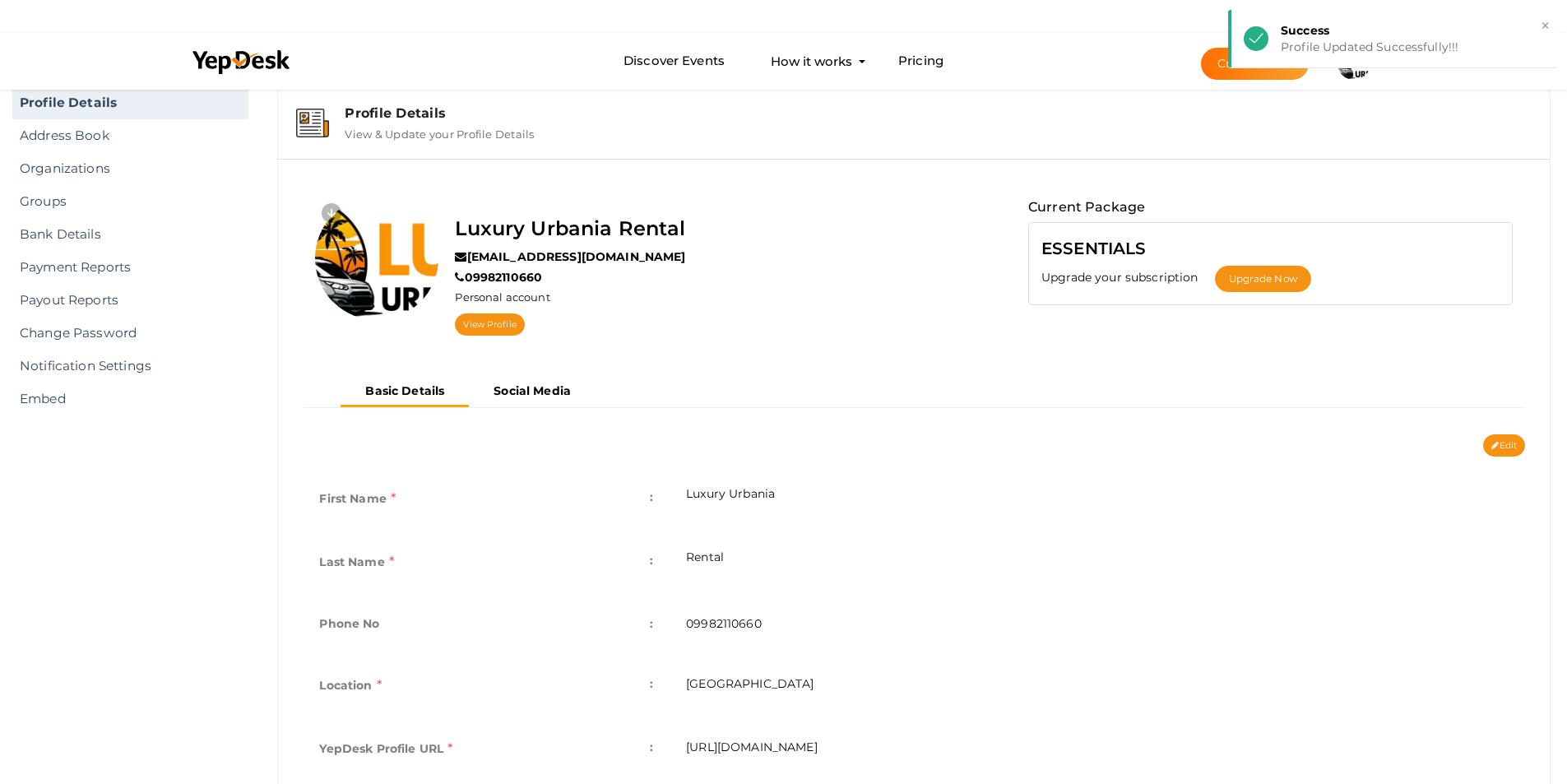
scroll to position [0, 0]
